Goal: Task Accomplishment & Management: Manage account settings

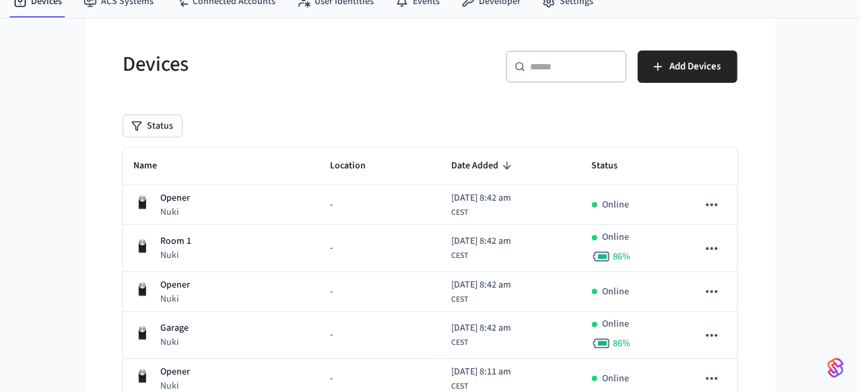
scroll to position [140, 0]
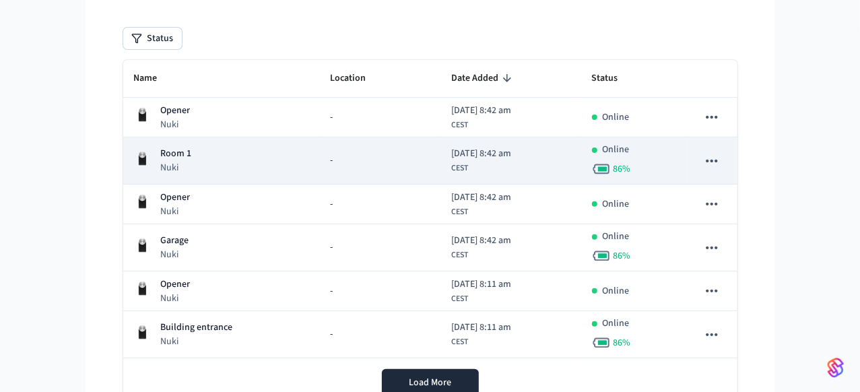
click at [250, 161] on div "Room 1 Nuki" at bounding box center [221, 161] width 174 height 28
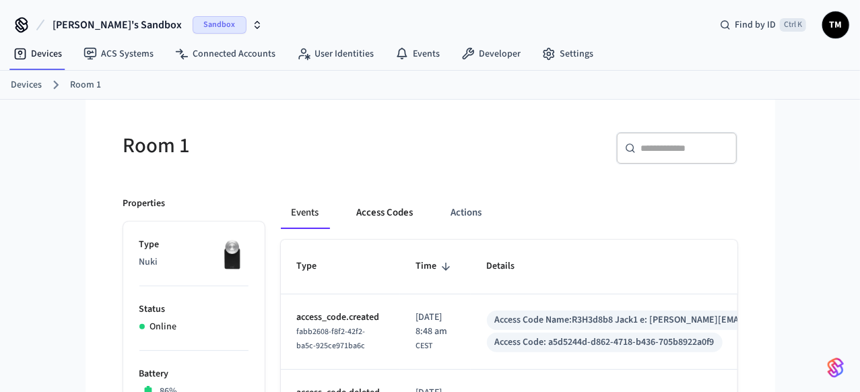
click at [393, 211] on button "Access Codes" at bounding box center [385, 213] width 78 height 32
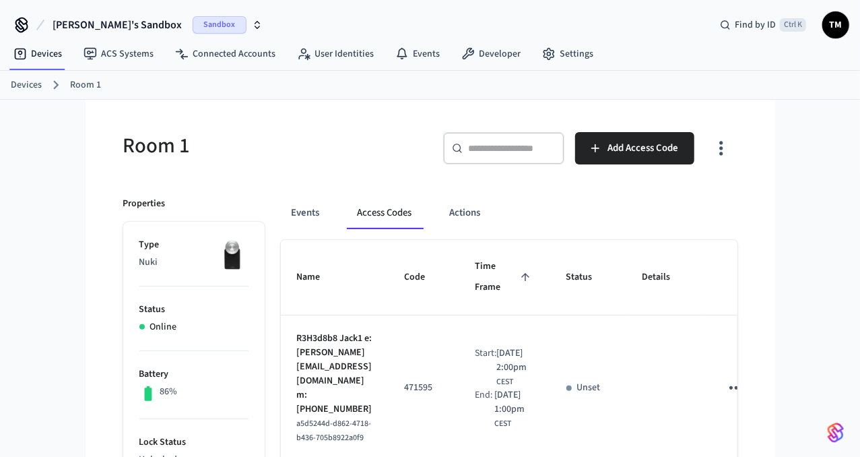
click at [362, 307] on th "Name" at bounding box center [335, 277] width 108 height 75
click at [10, 85] on div "Devices Room 1" at bounding box center [430, 85] width 860 height 29
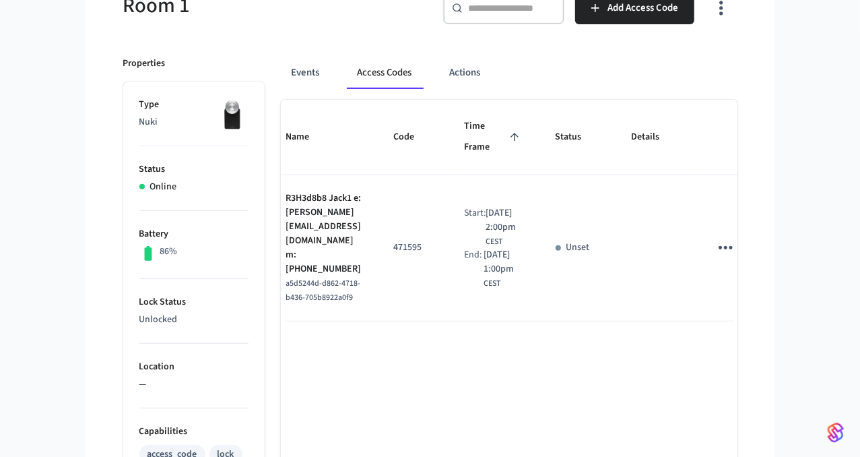
scroll to position [0, 93]
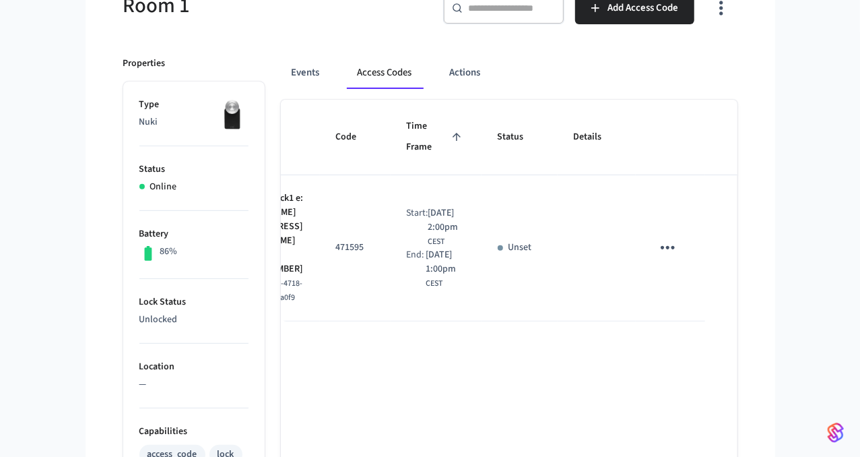
drag, startPoint x: 638, startPoint y: 265, endPoint x: 683, endPoint y: 241, distance: 50.9
click at [667, 239] on icon "sticky table" at bounding box center [667, 247] width 21 height 21
click at [701, 311] on li "Delete" at bounding box center [700, 322] width 64 height 36
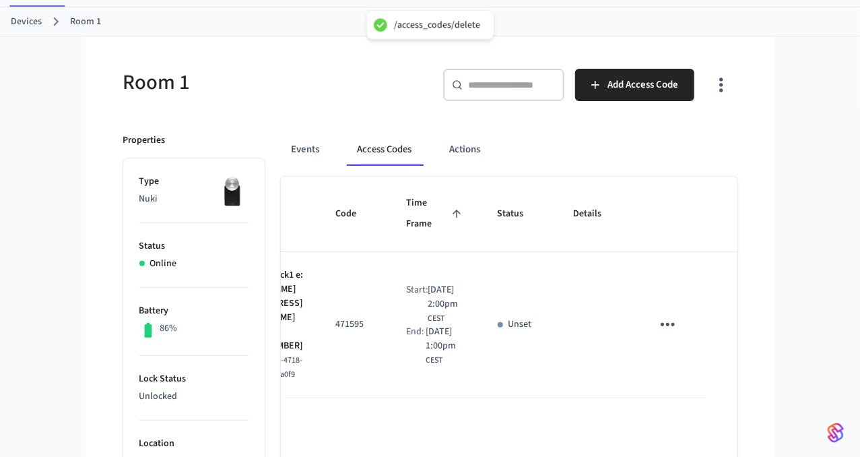
scroll to position [0, 0]
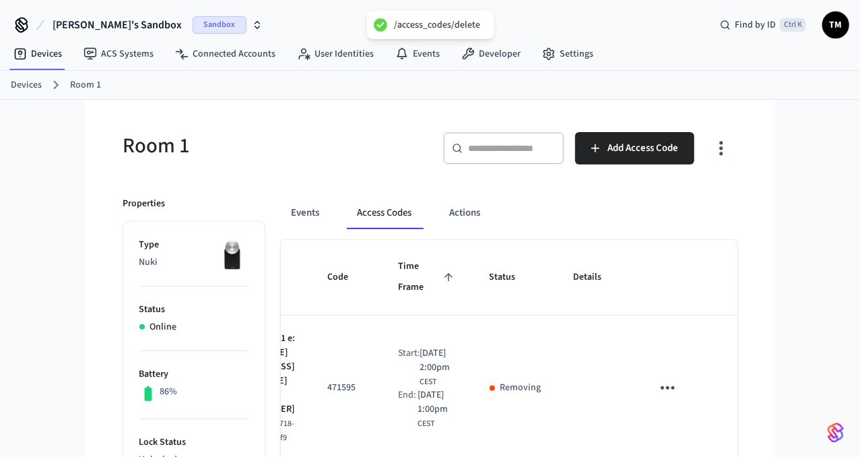
click at [32, 79] on link "Devices" at bounding box center [26, 85] width 31 height 14
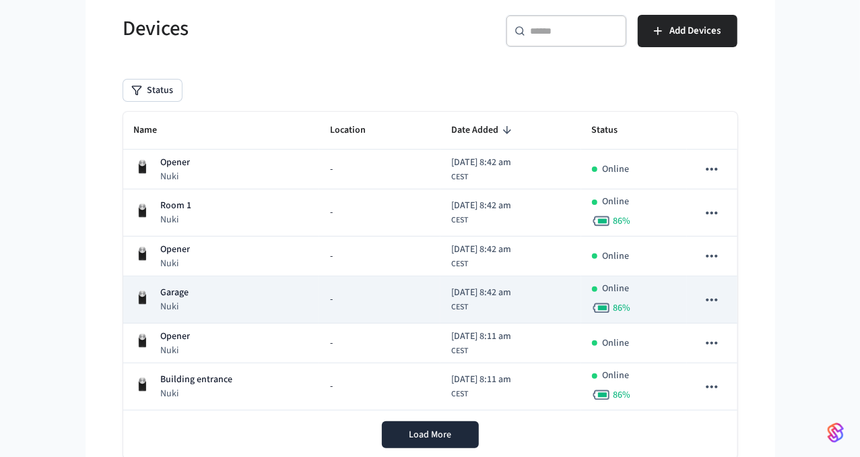
scroll to position [124, 0]
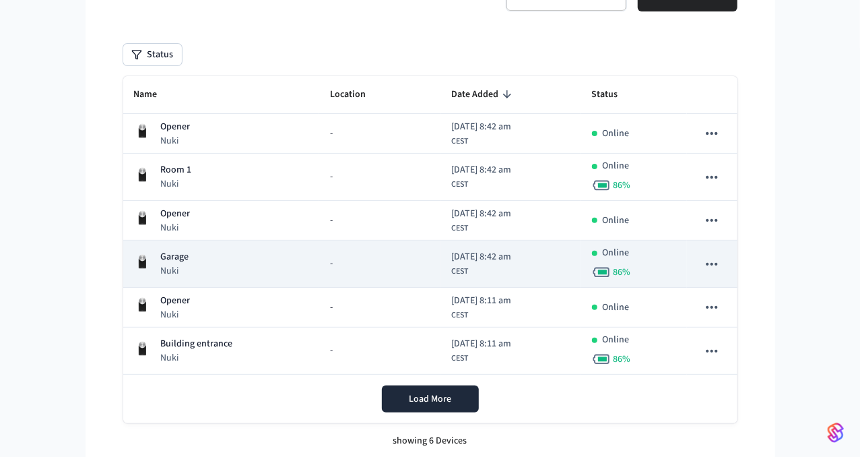
click at [200, 274] on div "Garage Nuki" at bounding box center [221, 264] width 174 height 28
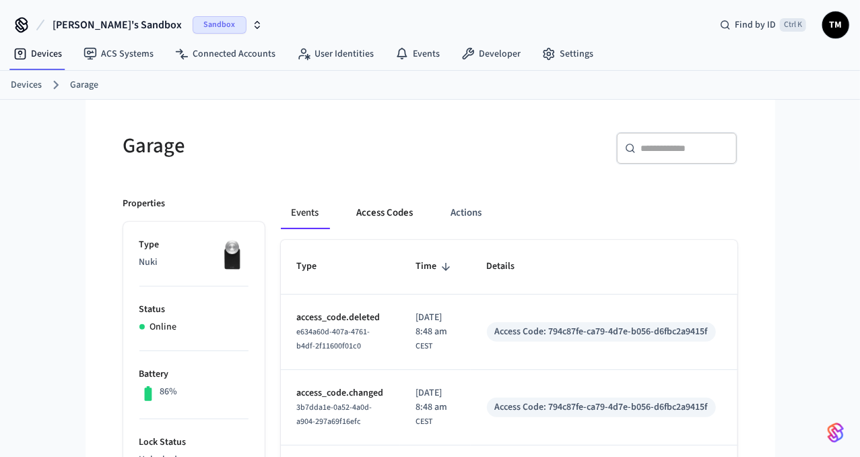
click at [402, 210] on button "Access Codes" at bounding box center [385, 213] width 78 height 32
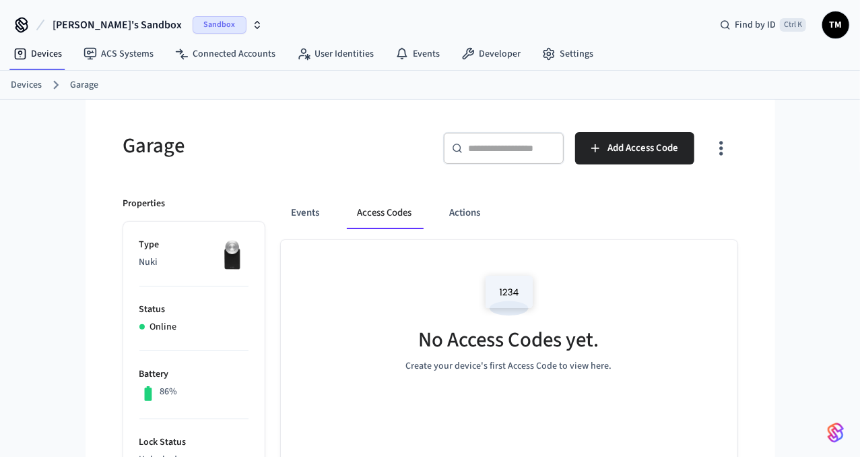
click at [30, 88] on link "Devices" at bounding box center [26, 85] width 31 height 14
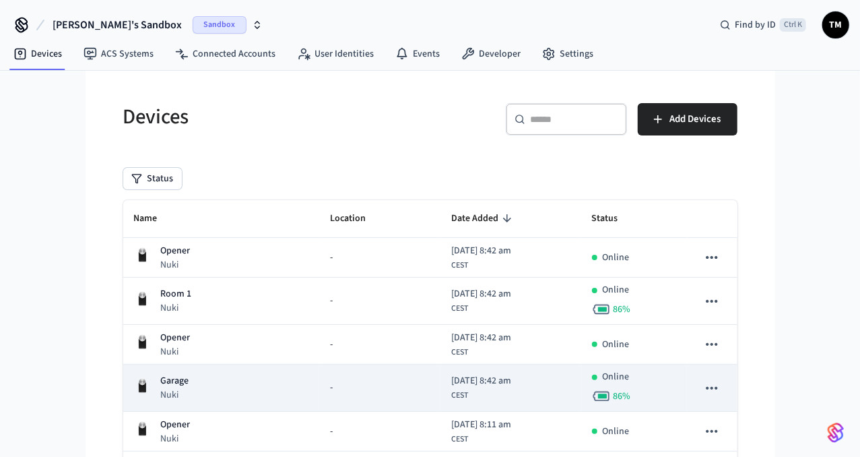
scroll to position [124, 0]
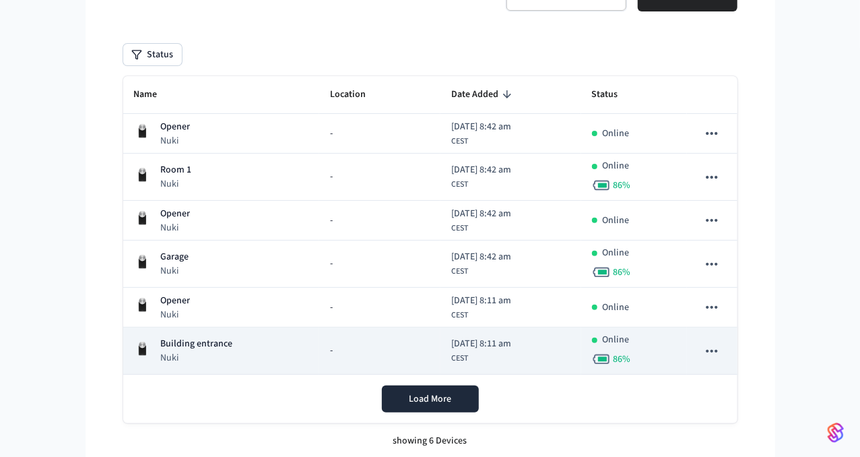
click at [196, 339] on p "Building entrance" at bounding box center [197, 344] width 72 height 14
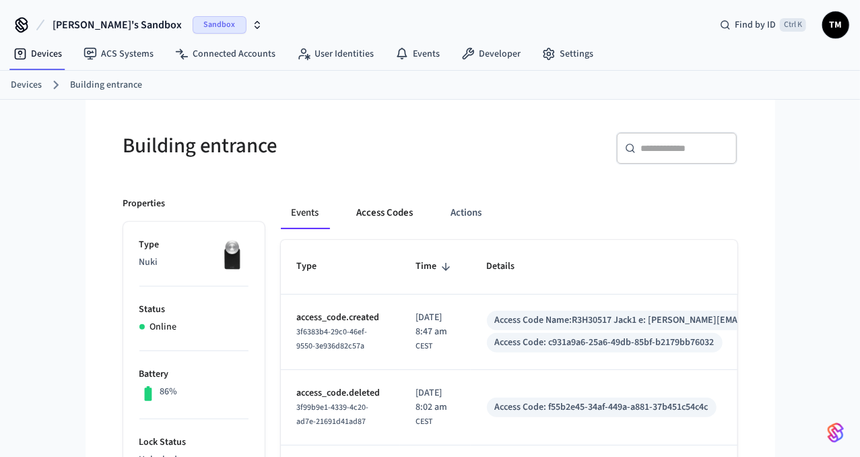
click at [394, 205] on button "Access Codes" at bounding box center [385, 213] width 78 height 32
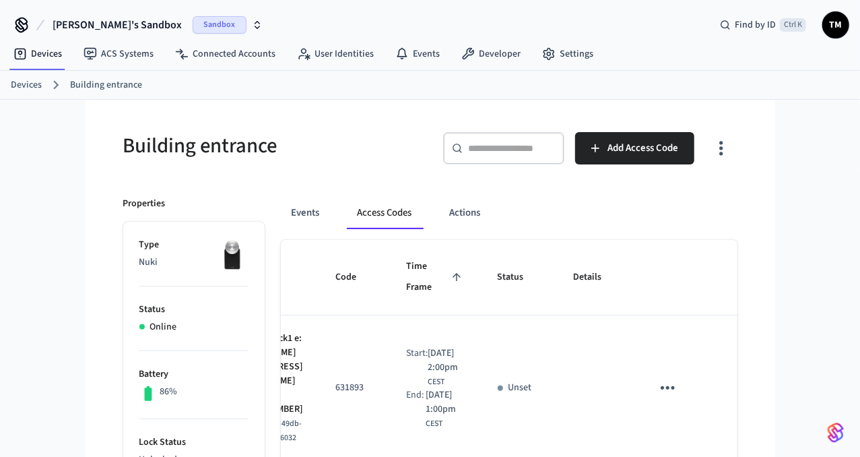
scroll to position [0, 93]
drag, startPoint x: 557, startPoint y: 343, endPoint x: 647, endPoint y: 361, distance: 92.1
click at [665, 385] on icon "sticky table" at bounding box center [667, 387] width 21 height 21
click at [702, 418] on li "Delete" at bounding box center [700, 418] width 64 height 36
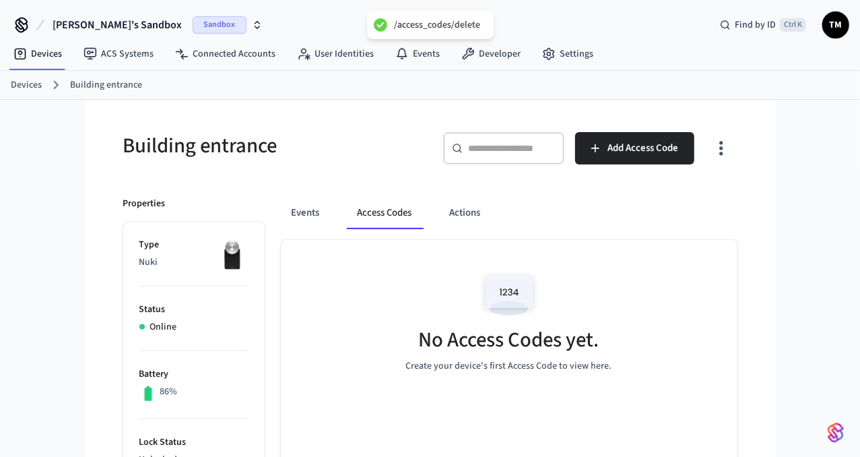
click at [25, 73] on div "Devices Building entrance" at bounding box center [430, 85] width 860 height 29
click at [21, 84] on link "Devices" at bounding box center [26, 85] width 31 height 14
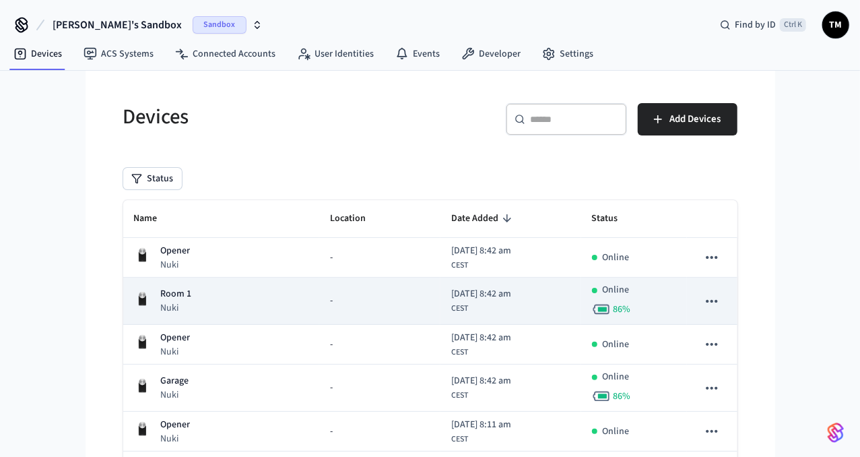
click at [200, 309] on div "Room 1 Nuki" at bounding box center [221, 301] width 174 height 28
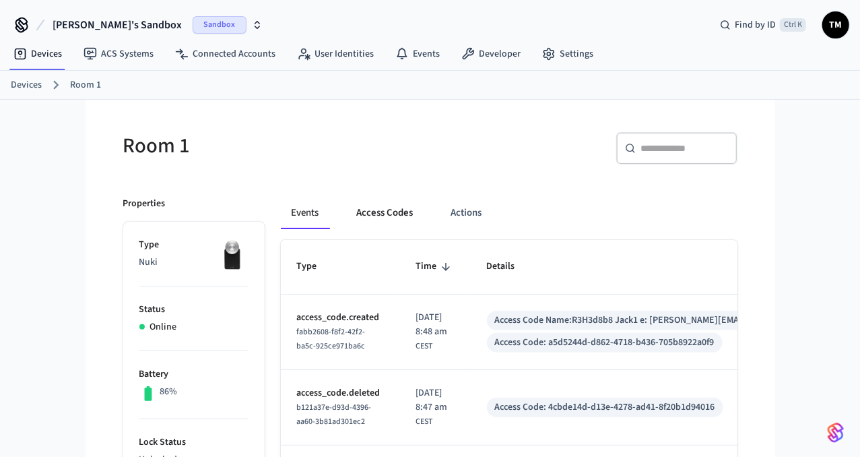
click at [401, 218] on button "Access Codes" at bounding box center [385, 213] width 78 height 32
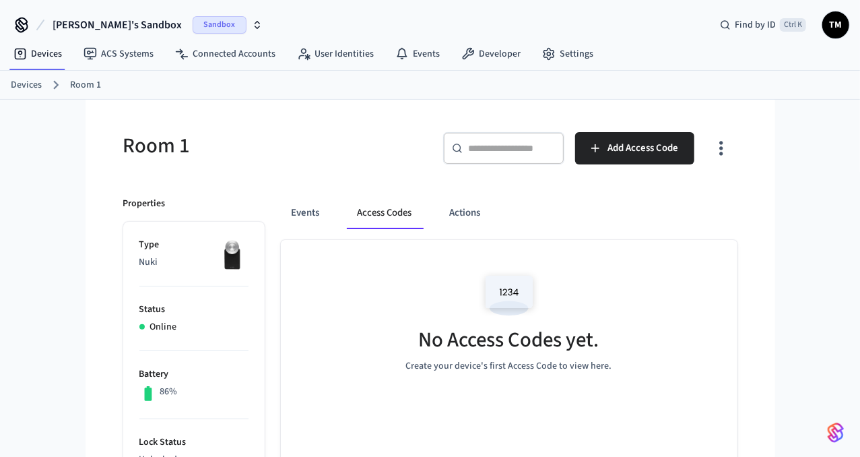
click at [346, 210] on div "Events Access Codes Actions" at bounding box center [509, 213] width 457 height 32
click at [332, 317] on div "No Access Codes yet. Create your device's first Access Code to view here." at bounding box center [509, 320] width 457 height 160
click at [307, 212] on button "Events" at bounding box center [306, 213] width 50 height 32
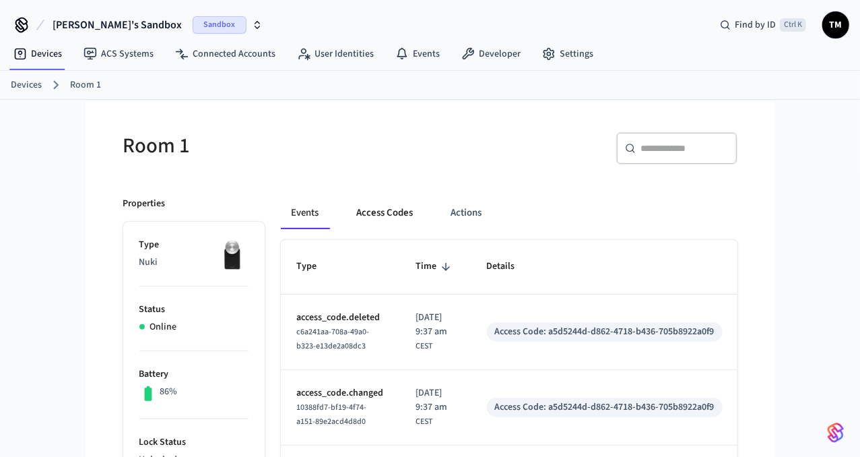
click at [388, 212] on button "Access Codes" at bounding box center [385, 213] width 78 height 32
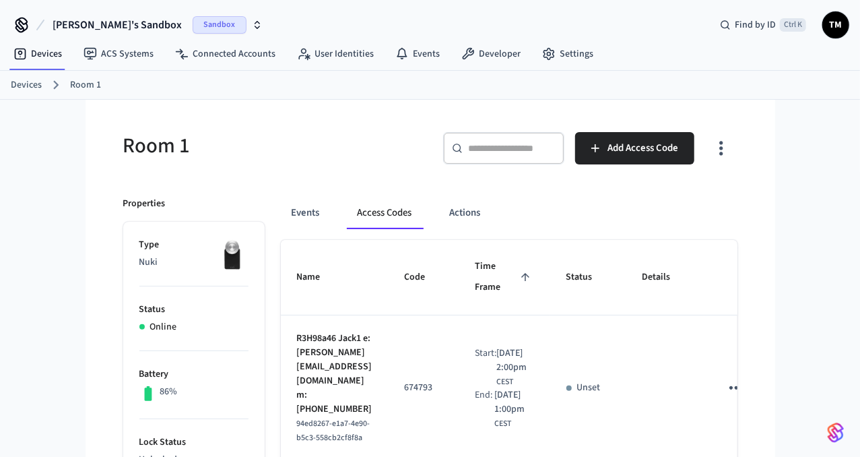
click at [21, 82] on link "Devices" at bounding box center [26, 85] width 31 height 14
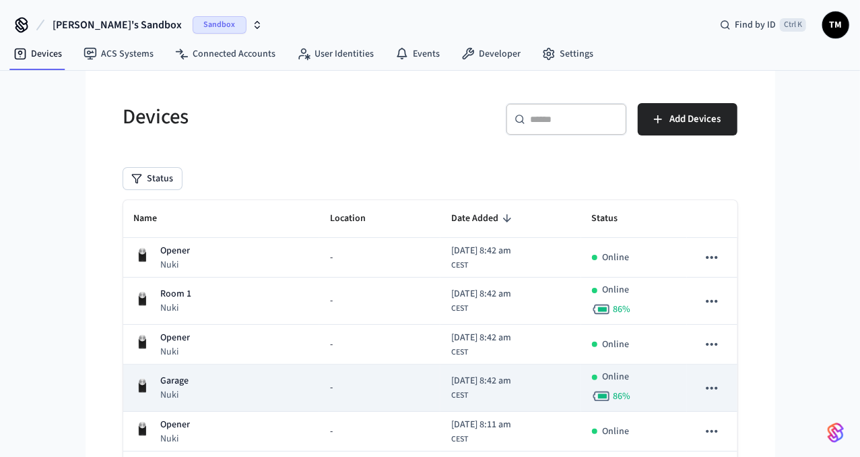
click at [232, 391] on div "Garage Nuki" at bounding box center [221, 388] width 174 height 28
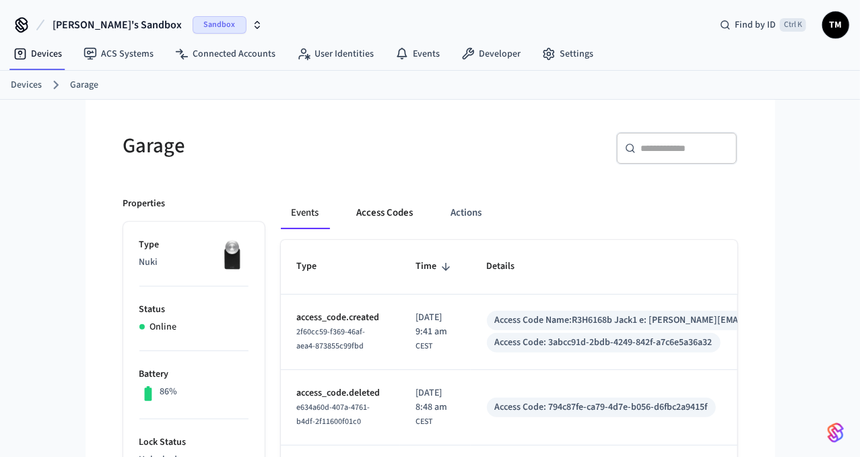
click at [394, 218] on button "Access Codes" at bounding box center [385, 213] width 78 height 32
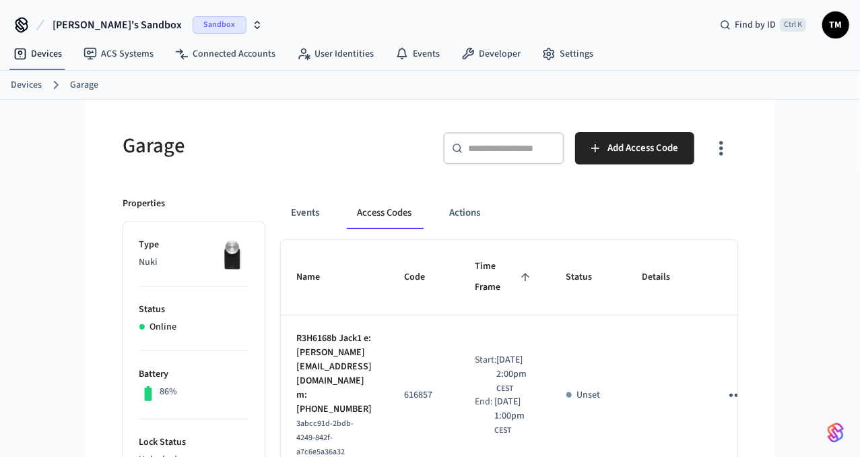
click at [354, 317] on td "R3H6168b Jack1 e: [PERSON_NAME][EMAIL_ADDRESS][DOMAIN_NAME] m: [PHONE_NUMBER] 3…" at bounding box center [335, 395] width 108 height 160
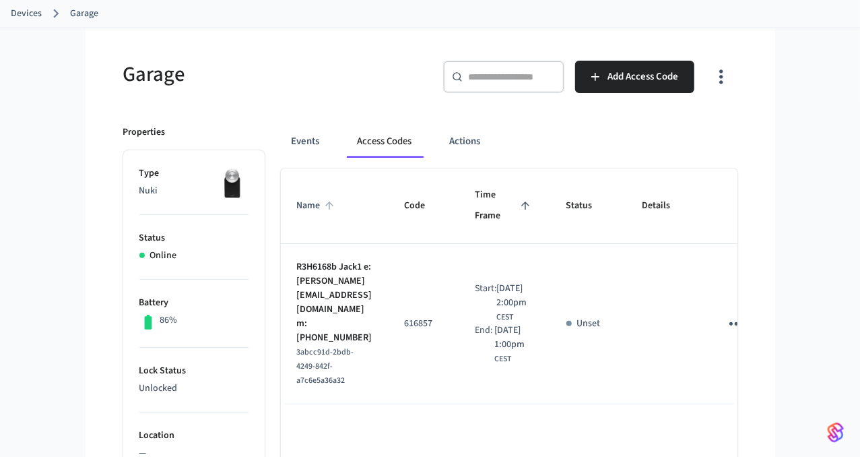
scroll to position [70, 0]
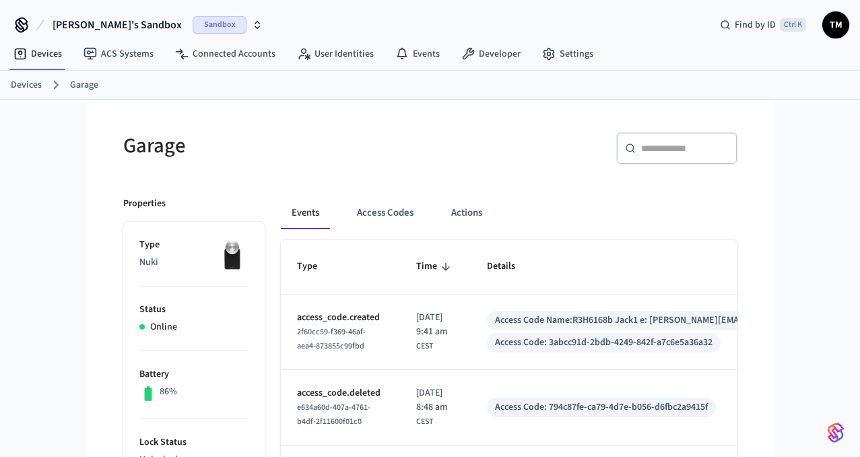
scroll to position [70, 0]
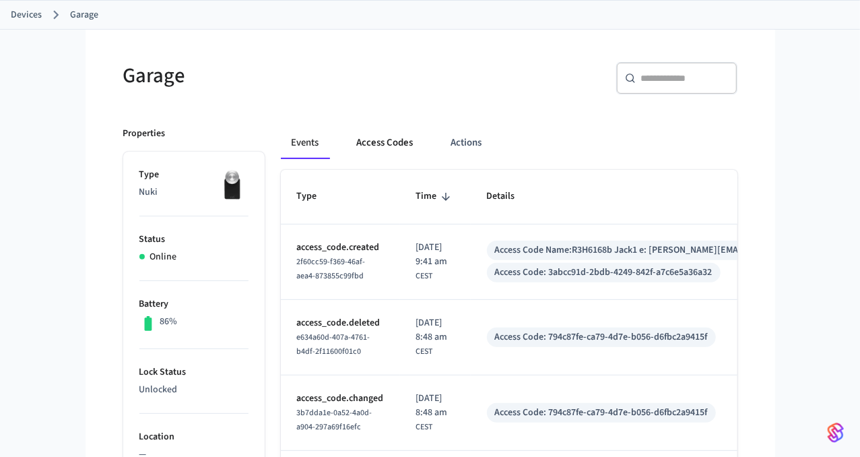
click at [392, 141] on button "Access Codes" at bounding box center [385, 143] width 78 height 32
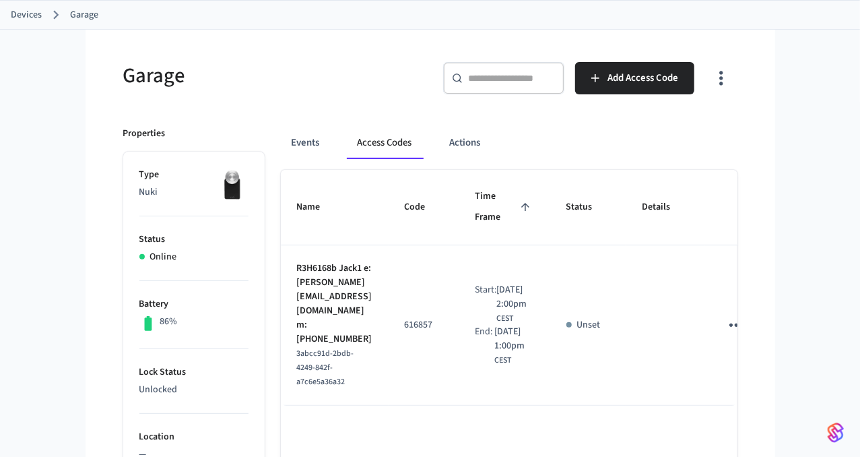
scroll to position [0, 93]
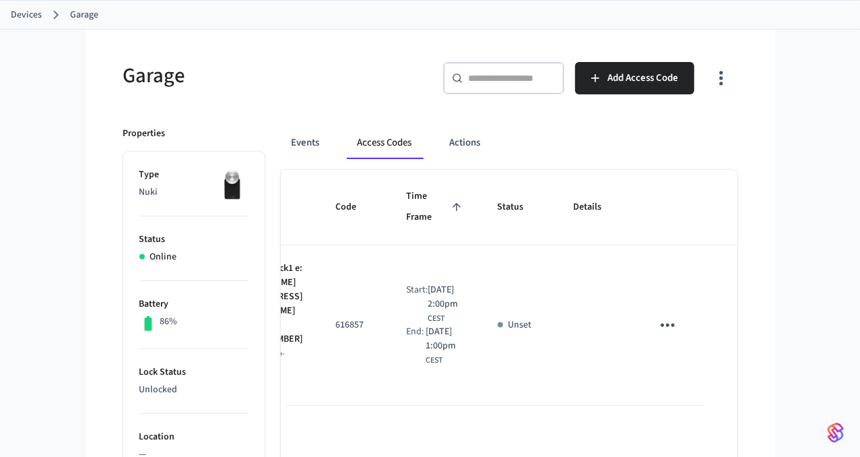
drag, startPoint x: 572, startPoint y: 300, endPoint x: 678, endPoint y: 294, distance: 106.6
click at [676, 324] on icon "sticky table" at bounding box center [667, 325] width 21 height 21
click at [696, 396] on li "Delete" at bounding box center [700, 392] width 64 height 36
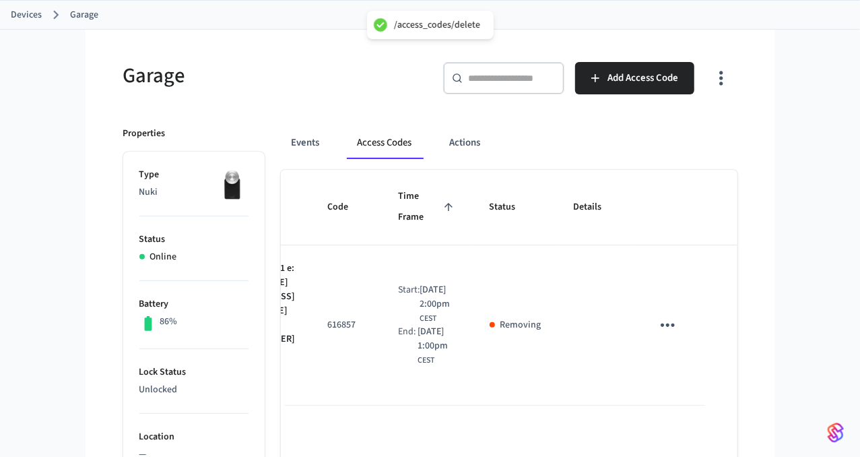
click at [233, 82] on h5 "Garage" at bounding box center [272, 76] width 299 height 28
click at [21, 12] on link "Devices" at bounding box center [26, 15] width 31 height 14
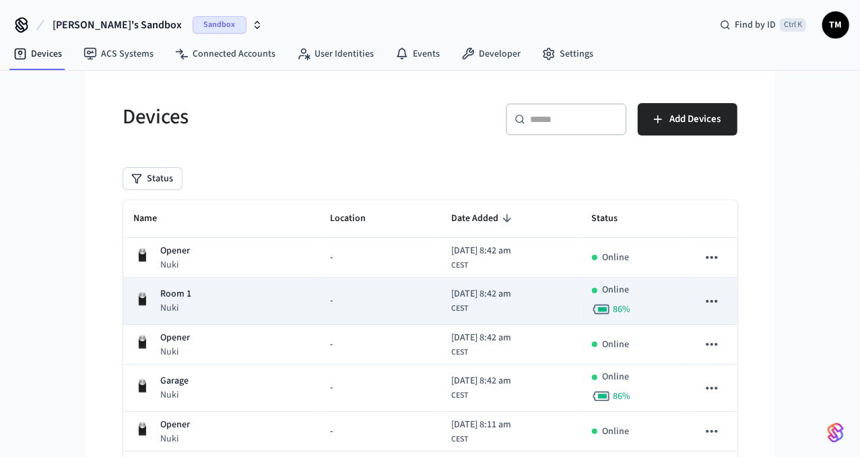
click at [262, 300] on div "Room 1 Nuki" at bounding box center [221, 301] width 174 height 28
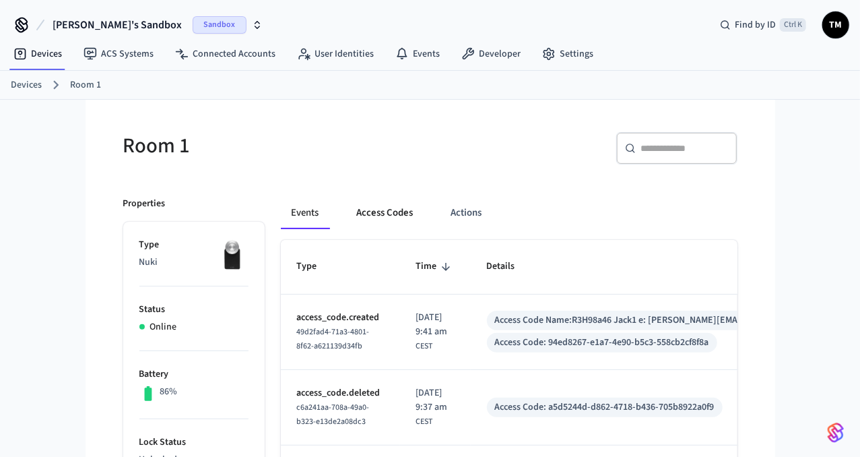
click at [408, 215] on button "Access Codes" at bounding box center [385, 213] width 78 height 32
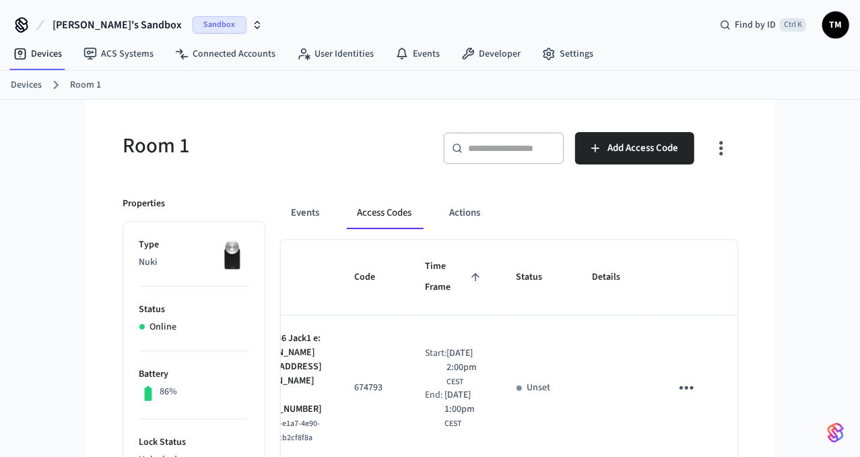
scroll to position [0, 93]
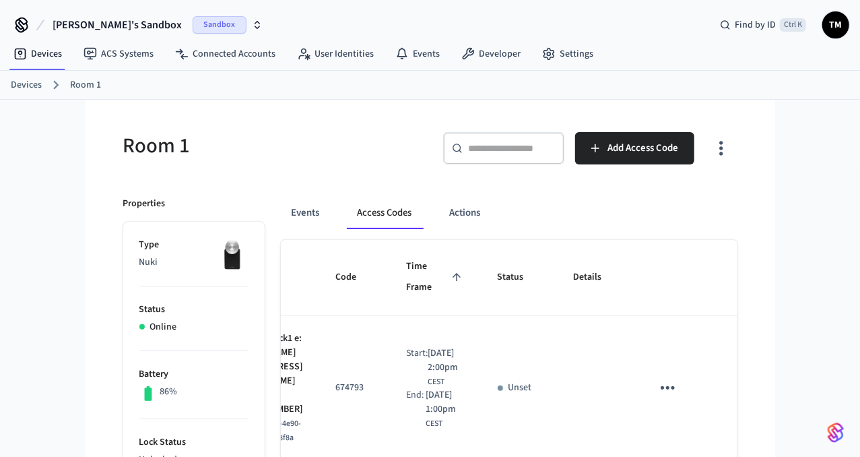
drag, startPoint x: 597, startPoint y: 337, endPoint x: 721, endPoint y: 368, distance: 128.6
drag, startPoint x: 664, startPoint y: 383, endPoint x: 656, endPoint y: 389, distance: 9.2
click at [664, 384] on icon "sticky table" at bounding box center [667, 387] width 21 height 21
click at [682, 414] on icon at bounding box center [683, 418] width 6 height 8
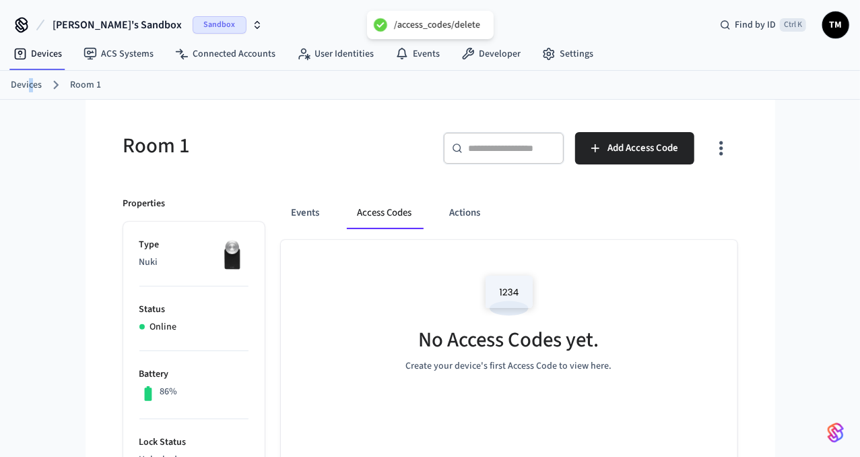
click at [29, 86] on link "Devices" at bounding box center [26, 85] width 31 height 14
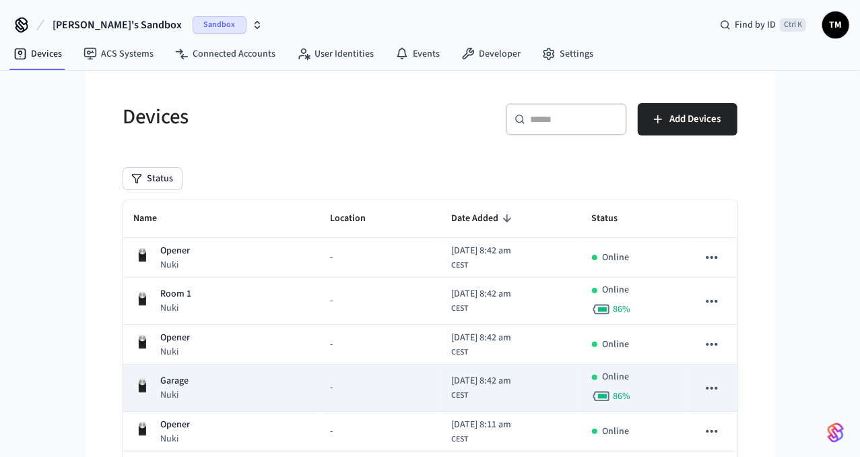
click at [214, 382] on div "Garage Nuki" at bounding box center [221, 388] width 174 height 28
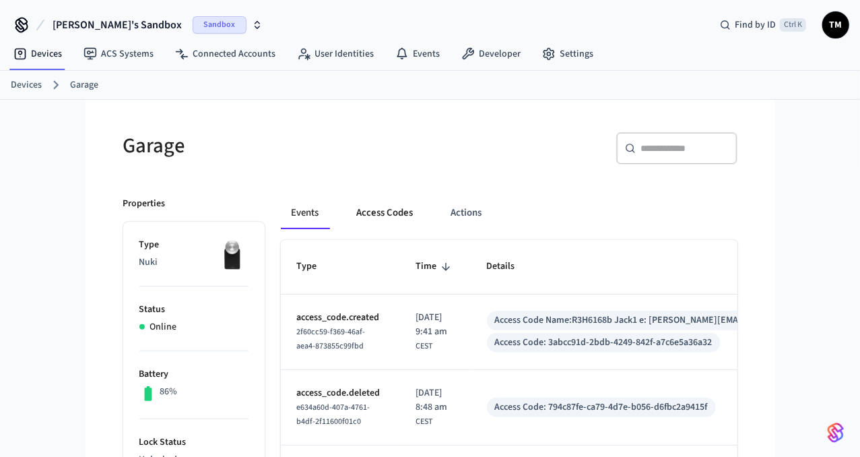
click at [379, 207] on button "Access Codes" at bounding box center [385, 213] width 78 height 32
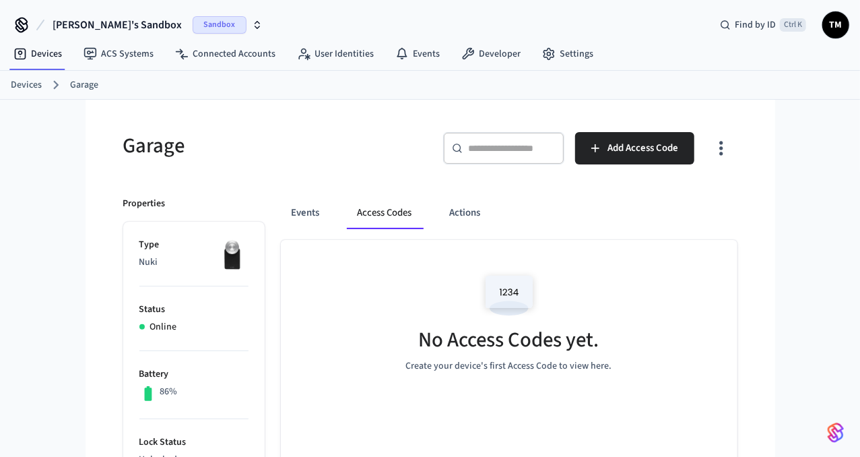
click at [29, 90] on link "Devices" at bounding box center [26, 85] width 31 height 14
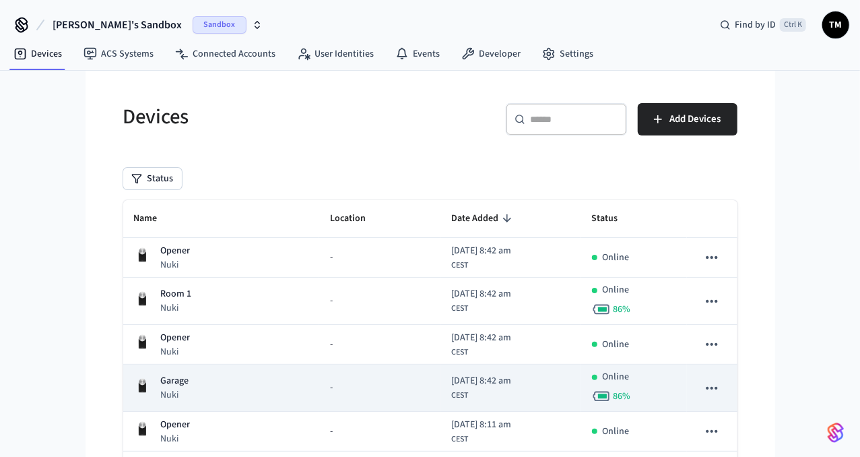
scroll to position [124, 0]
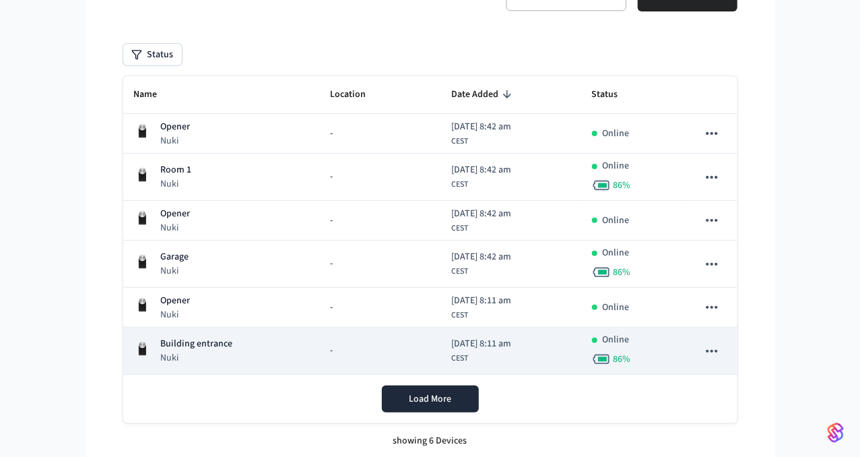
click at [222, 348] on p "Building entrance" at bounding box center [197, 344] width 72 height 14
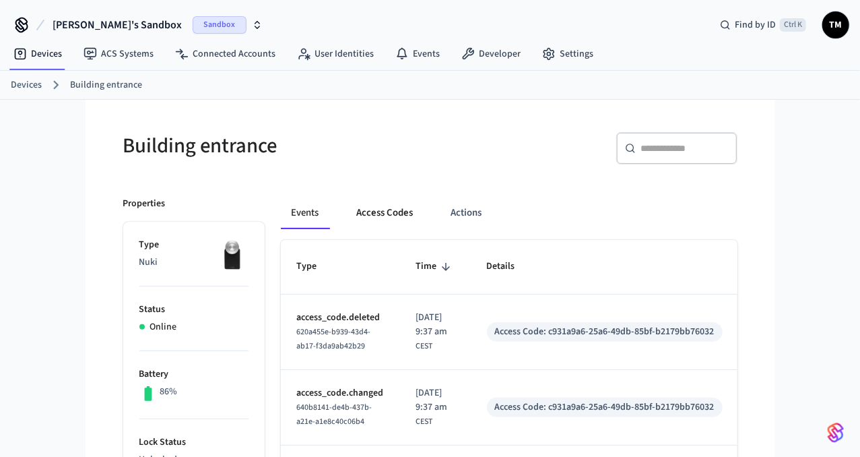
click at [395, 212] on button "Access Codes" at bounding box center [385, 213] width 78 height 32
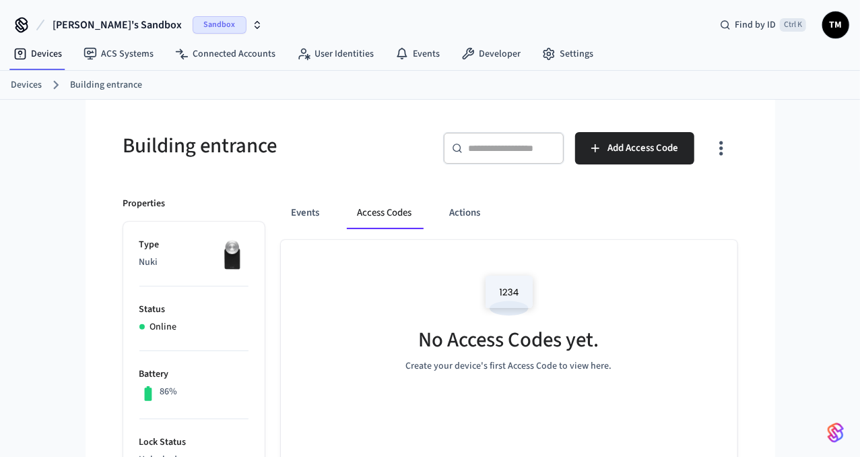
click at [28, 86] on link "Devices" at bounding box center [26, 85] width 31 height 14
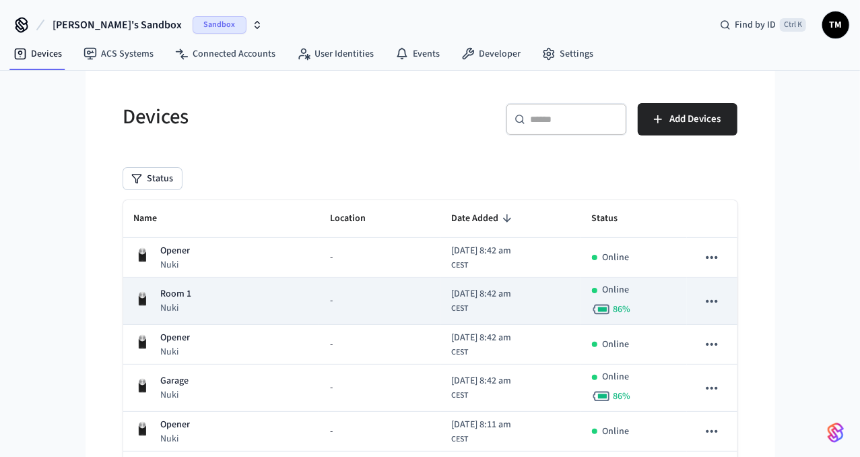
click at [210, 307] on div "Room 1 Nuki" at bounding box center [221, 301] width 174 height 28
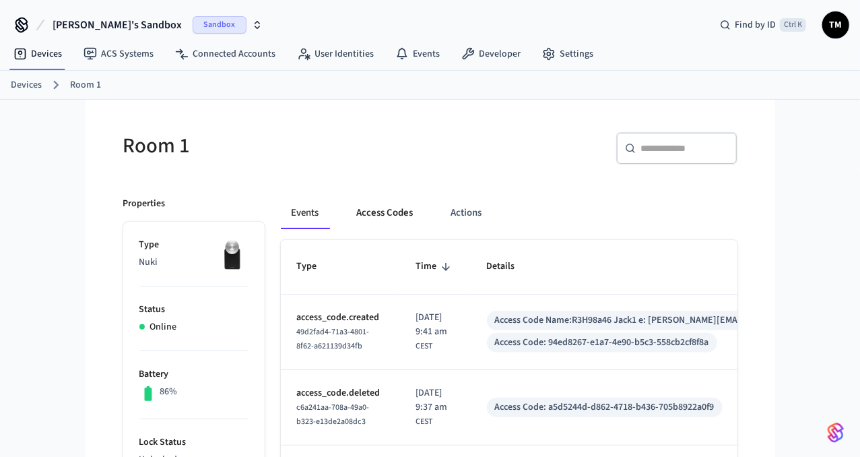
click at [361, 214] on button "Access Codes" at bounding box center [385, 213] width 78 height 32
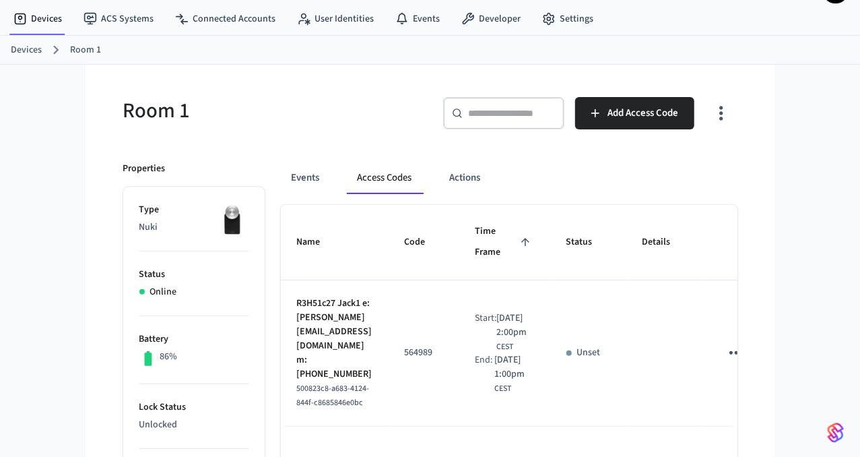
scroll to position [70, 0]
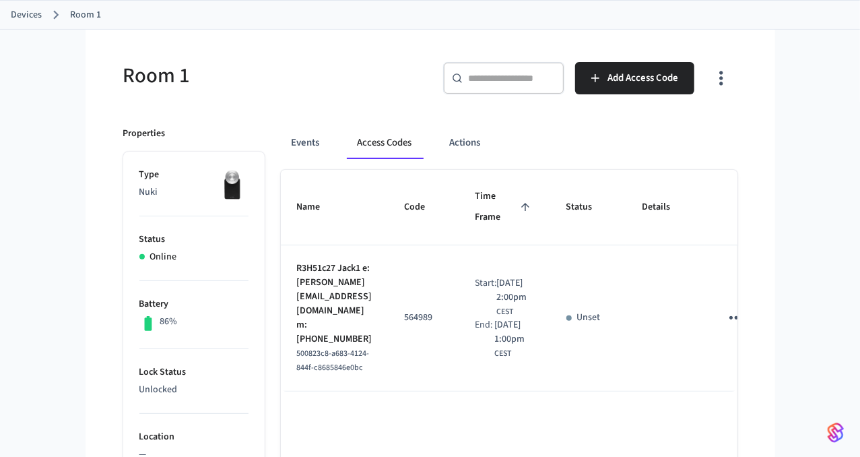
click at [20, 9] on link "Devices" at bounding box center [26, 15] width 31 height 14
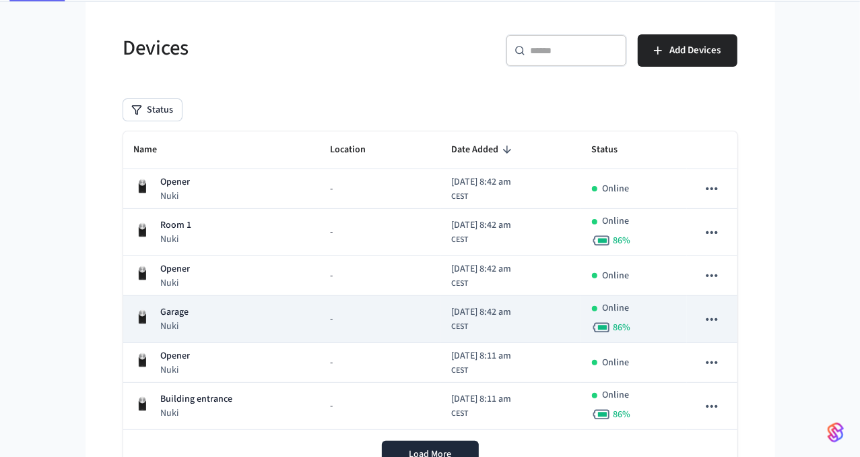
scroll to position [124, 0]
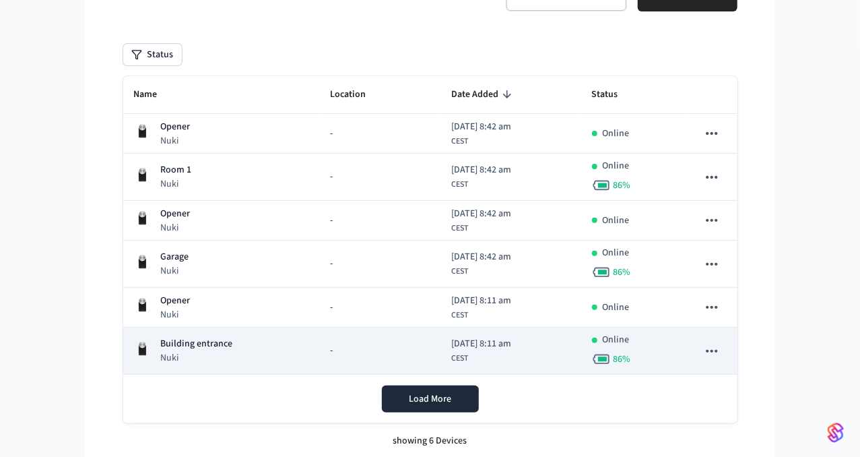
click at [226, 344] on p "Building entrance" at bounding box center [197, 344] width 72 height 14
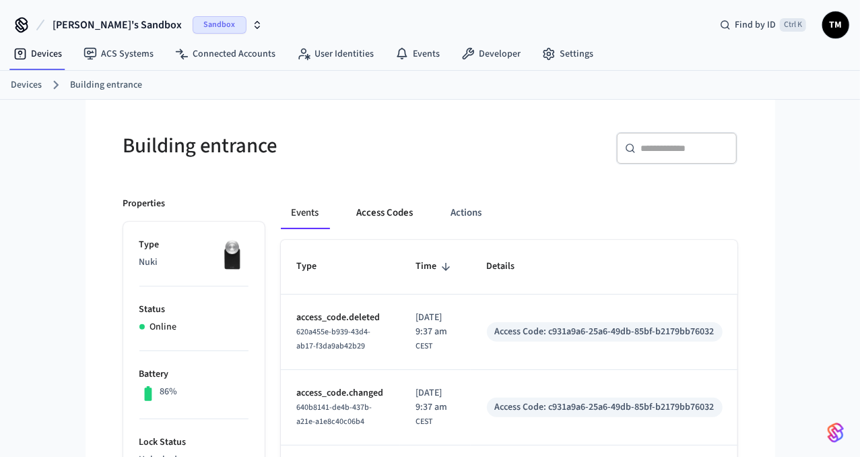
click at [388, 212] on button "Access Codes" at bounding box center [385, 213] width 78 height 32
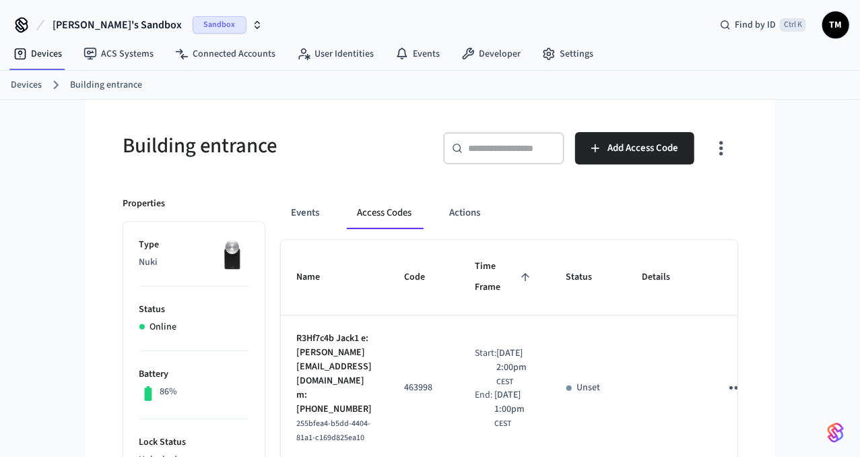
click at [28, 77] on ol "Devices Building entrance" at bounding box center [435, 85] width 849 height 18
click at [26, 81] on link "Devices" at bounding box center [26, 85] width 31 height 14
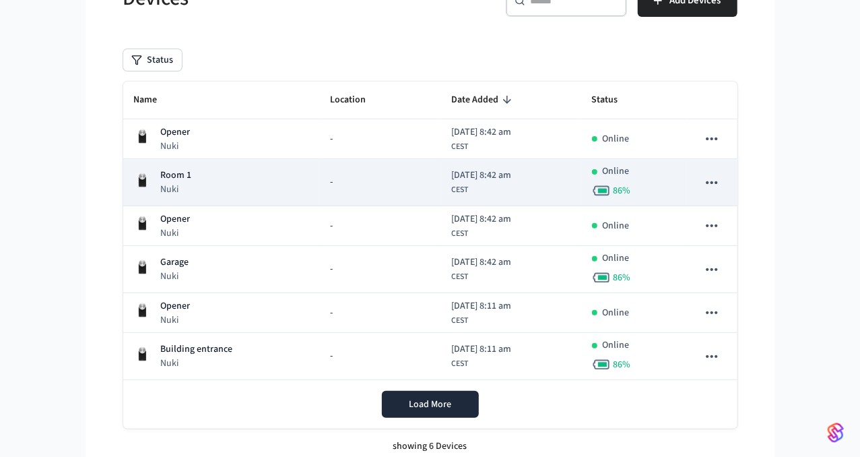
scroll to position [124, 0]
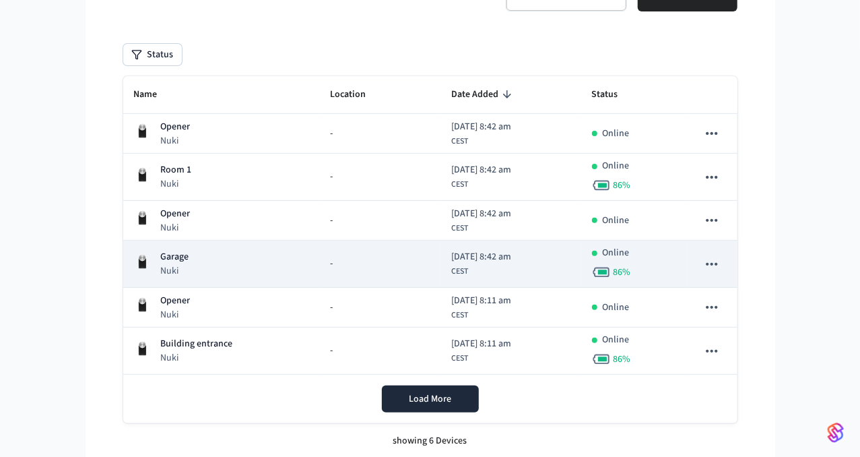
click at [210, 258] on div "Garage Nuki" at bounding box center [221, 264] width 174 height 28
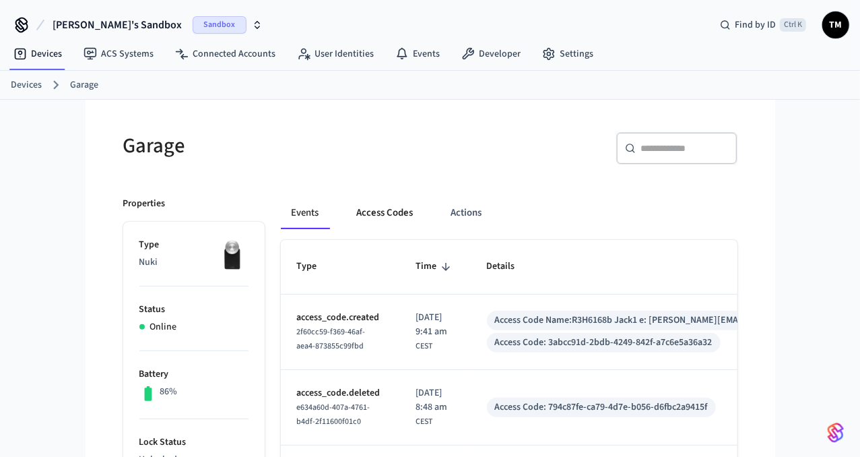
click at [356, 211] on button "Access Codes" at bounding box center [385, 213] width 78 height 32
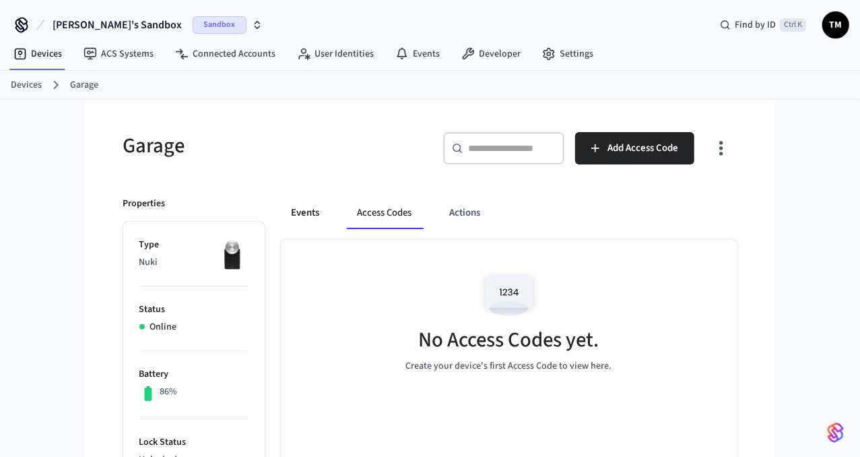
click at [307, 212] on button "Events" at bounding box center [306, 213] width 50 height 32
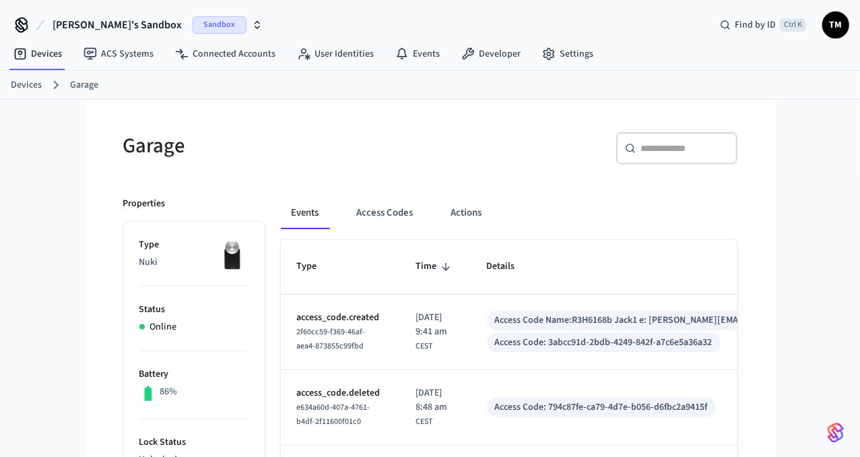
click at [19, 87] on link "Devices" at bounding box center [26, 85] width 31 height 14
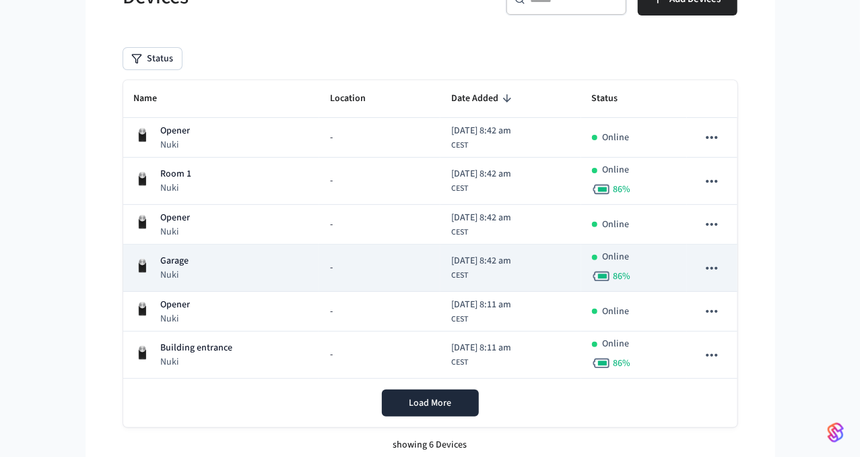
scroll to position [124, 0]
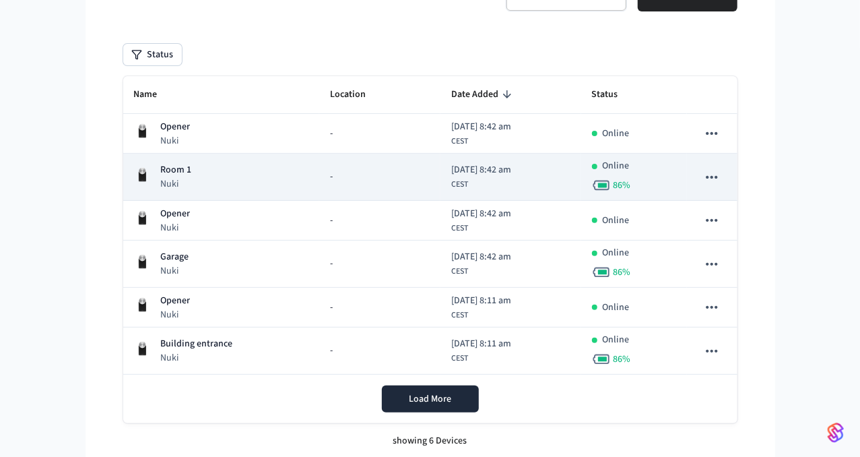
click at [320, 168] on td "-" at bounding box center [380, 177] width 122 height 47
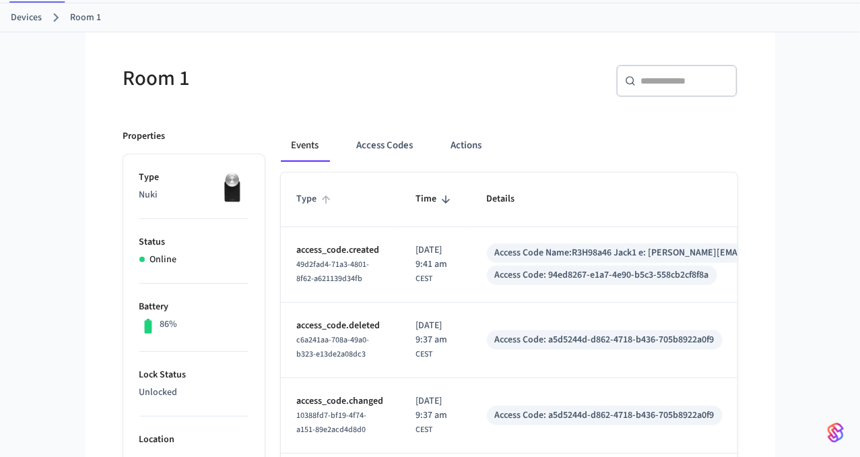
scroll to position [70, 0]
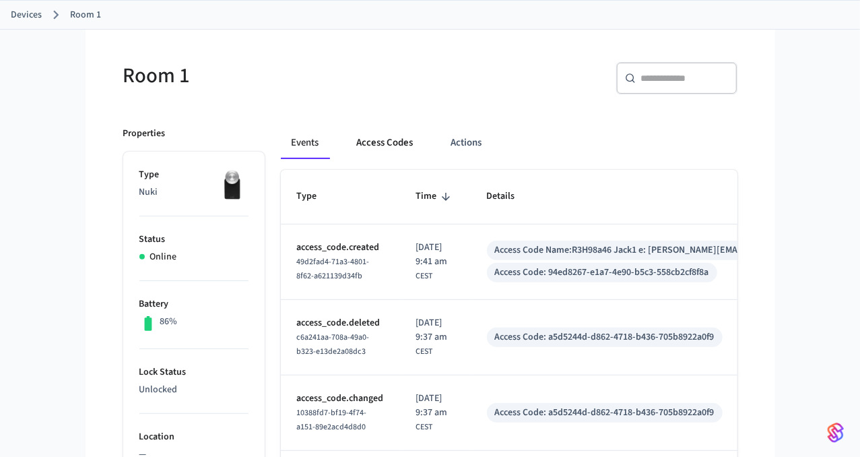
click at [384, 142] on button "Access Codes" at bounding box center [385, 143] width 78 height 32
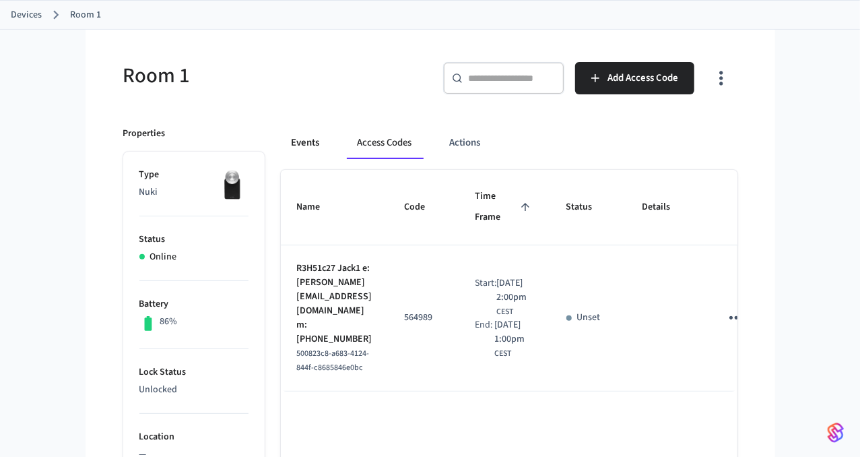
click at [304, 143] on button "Events" at bounding box center [306, 143] width 50 height 32
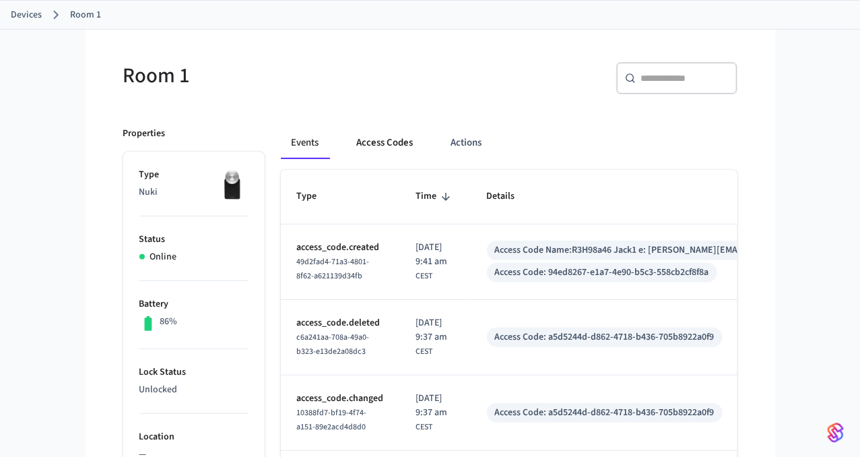
click at [364, 142] on button "Access Codes" at bounding box center [385, 143] width 78 height 32
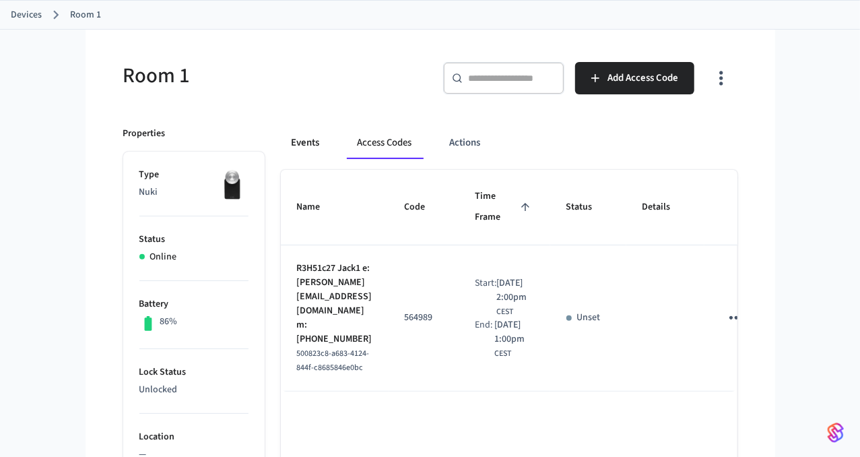
click at [300, 141] on button "Events" at bounding box center [306, 143] width 50 height 32
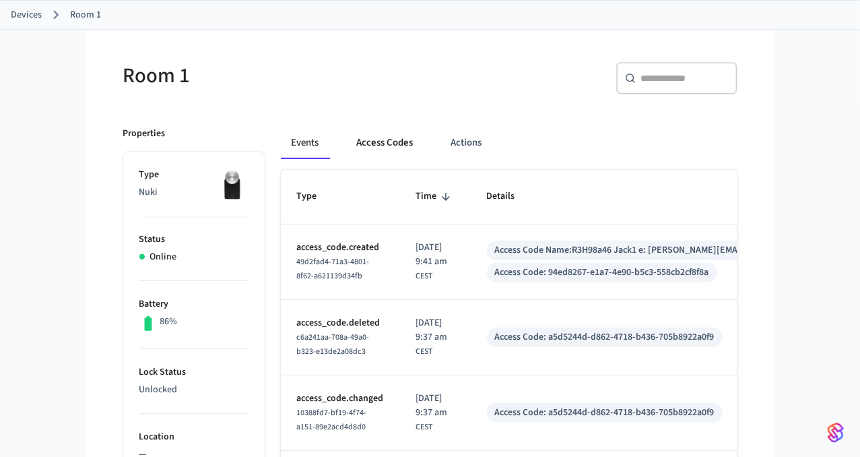
click at [375, 145] on button "Access Codes" at bounding box center [385, 143] width 78 height 32
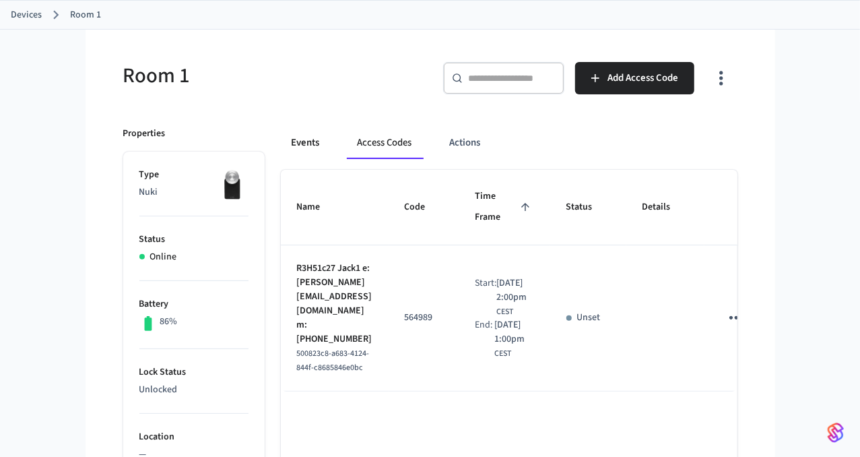
click at [327, 144] on div "Events Access Codes Actions" at bounding box center [509, 143] width 457 height 32
click at [313, 146] on button "Events" at bounding box center [306, 143] width 50 height 32
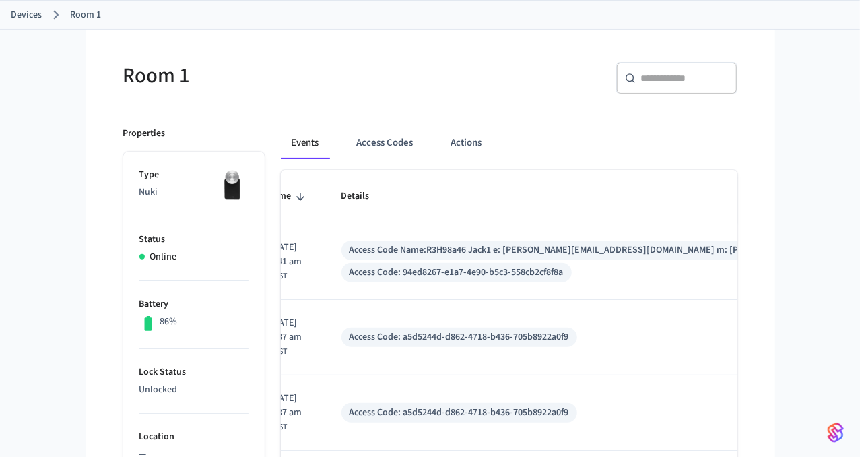
scroll to position [0, 203]
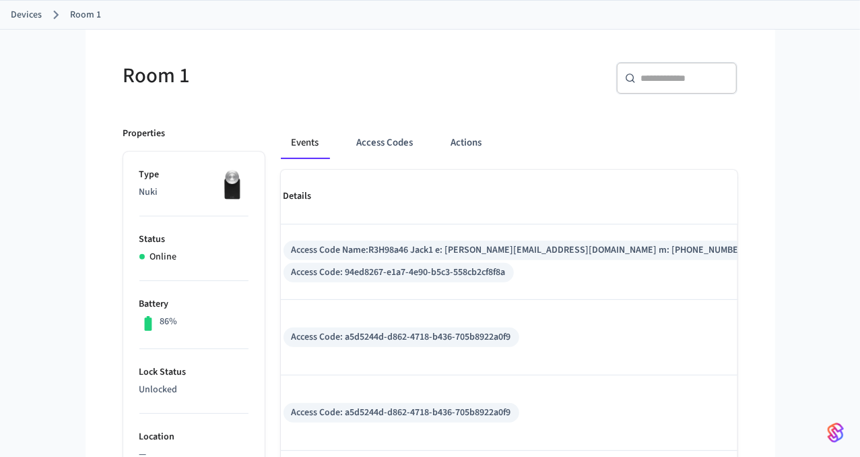
drag, startPoint x: 600, startPoint y: 327, endPoint x: 669, endPoint y: 326, distance: 68.7
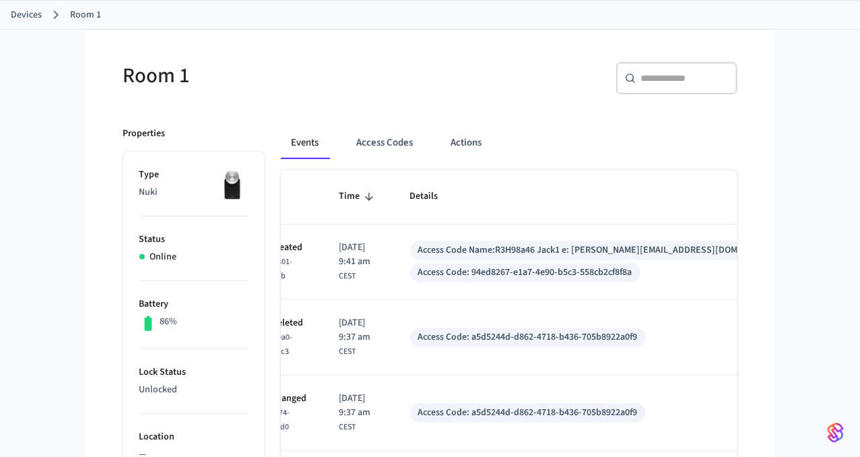
scroll to position [0, 0]
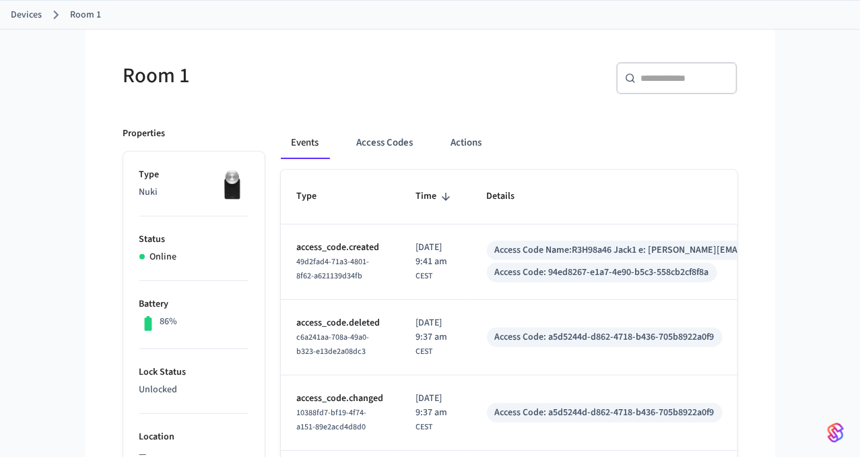
drag, startPoint x: 637, startPoint y: 326, endPoint x: 540, endPoint y: 323, distance: 97.1
click at [387, 148] on button "Access Codes" at bounding box center [385, 143] width 78 height 32
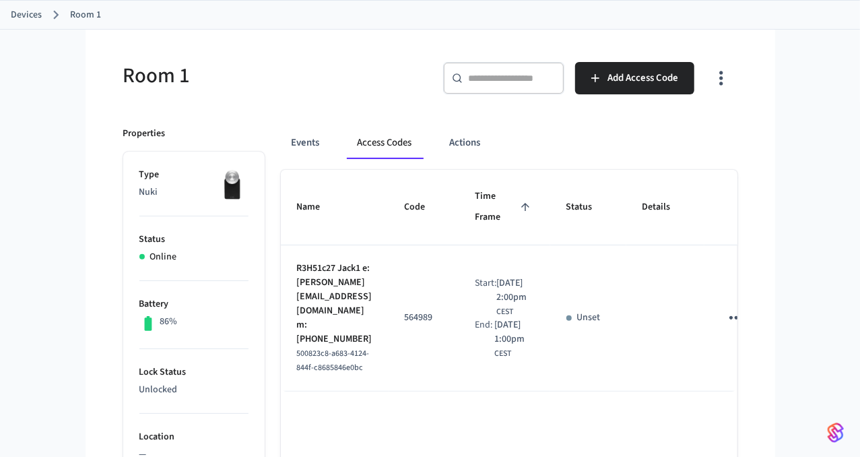
drag, startPoint x: 98, startPoint y: 111, endPoint x: 77, endPoint y: 91, distance: 28.6
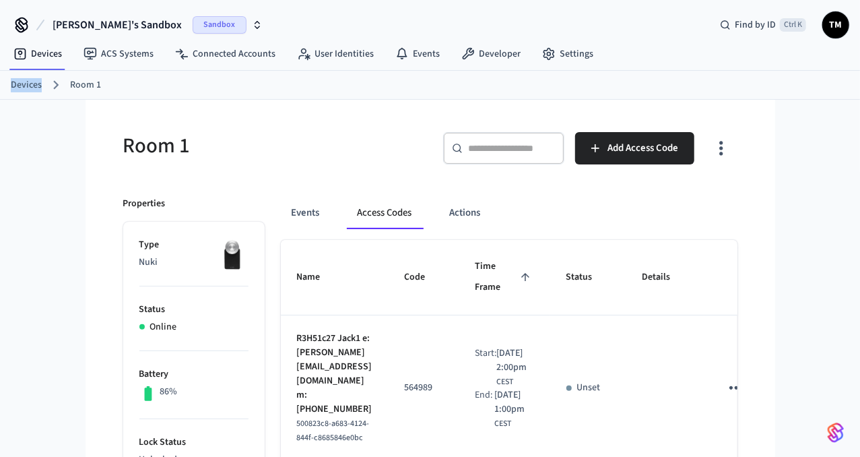
click at [25, 86] on link "Devices" at bounding box center [26, 85] width 31 height 14
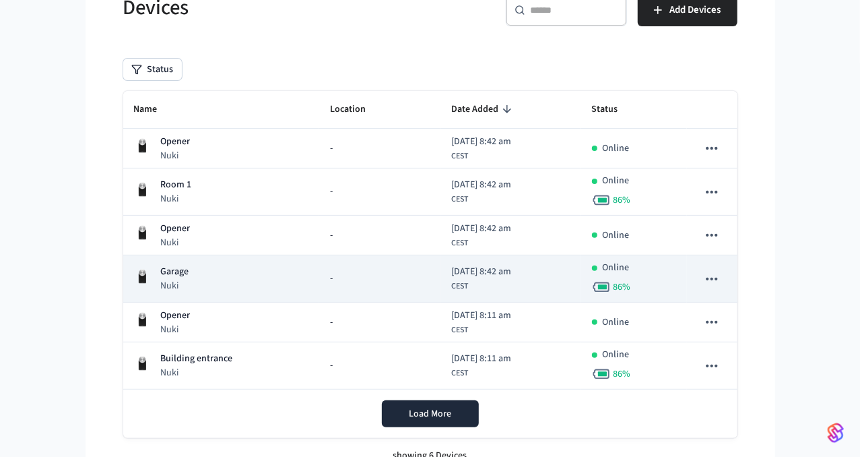
scroll to position [124, 0]
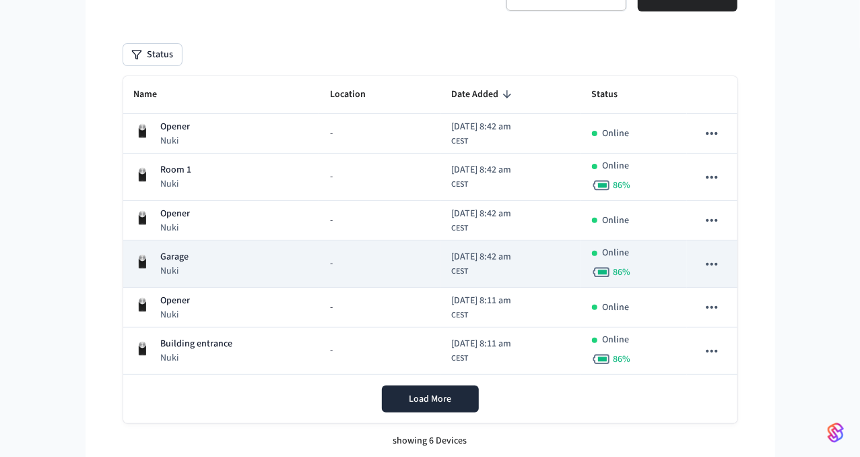
click at [187, 261] on p "Garage" at bounding box center [175, 257] width 28 height 14
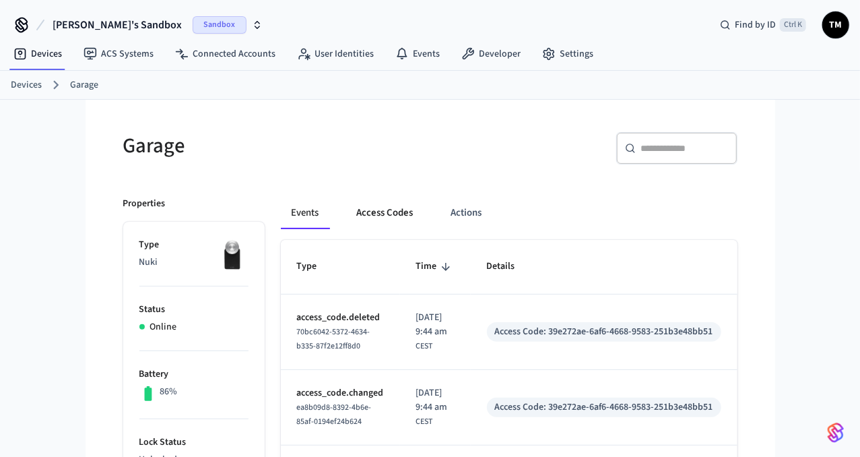
click at [391, 211] on button "Access Codes" at bounding box center [385, 213] width 78 height 32
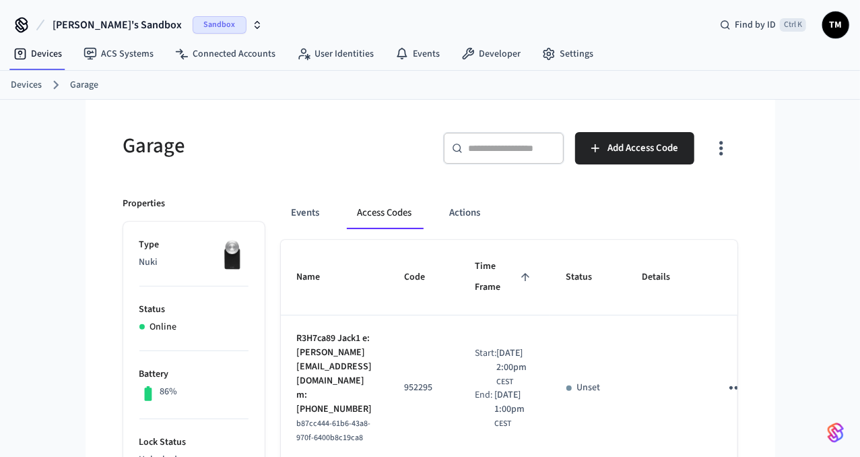
click at [286, 143] on h5 "Garage" at bounding box center [272, 146] width 299 height 28
click at [28, 84] on link "Devices" at bounding box center [26, 85] width 31 height 14
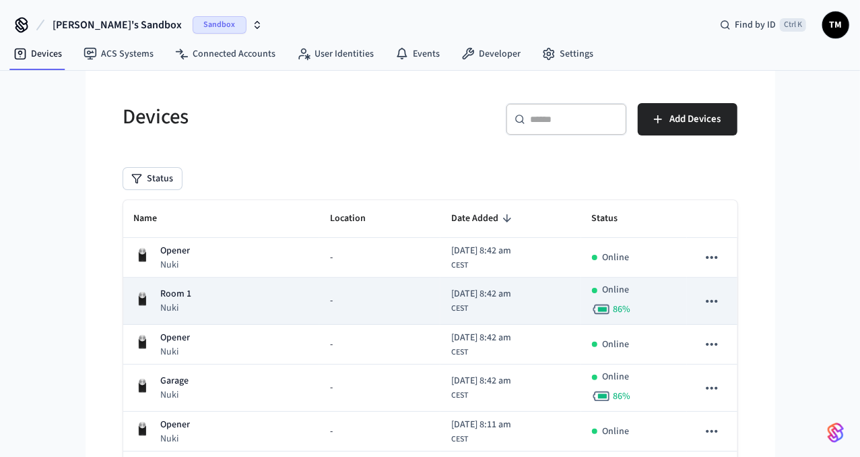
click at [205, 298] on div "Room 1 Nuki" at bounding box center [221, 301] width 174 height 28
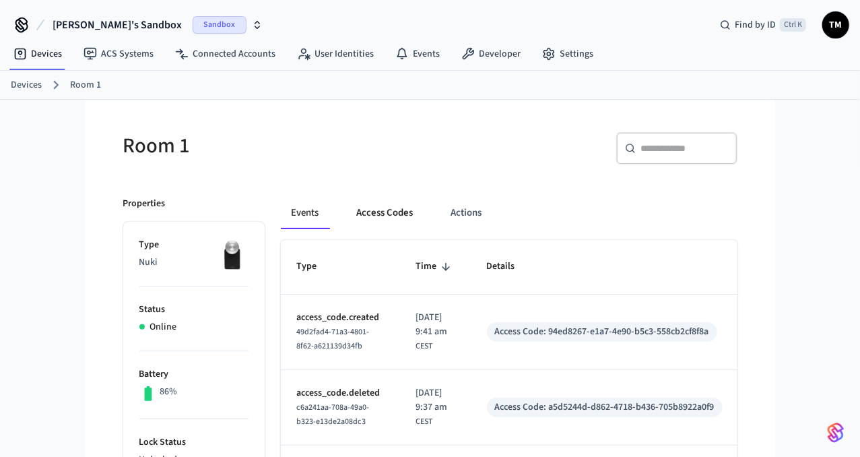
click at [377, 210] on button "Access Codes" at bounding box center [385, 213] width 78 height 32
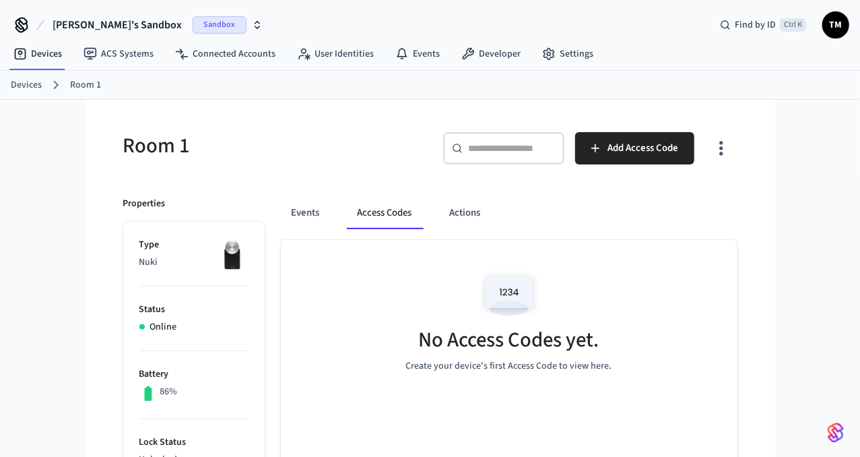
click at [22, 78] on link "Devices" at bounding box center [26, 85] width 31 height 14
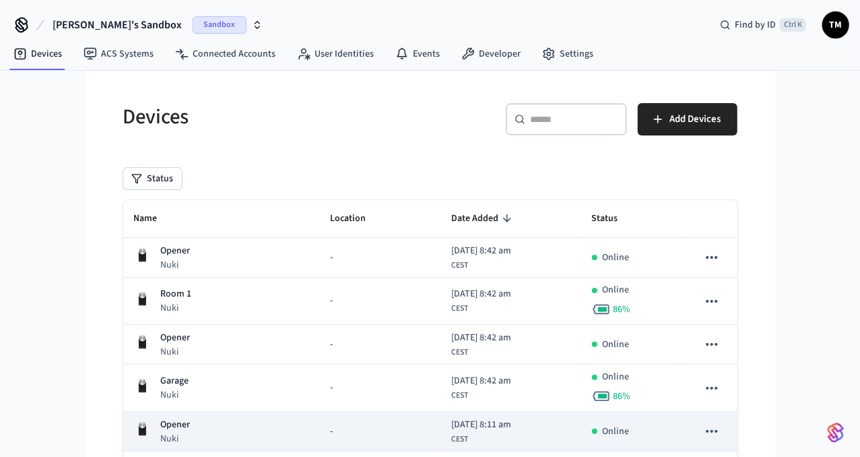
scroll to position [124, 0]
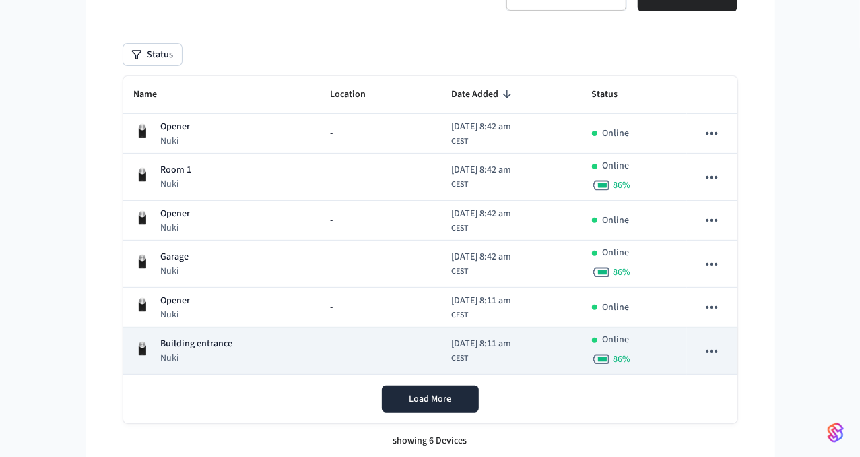
click at [243, 343] on div "Building entrance Nuki" at bounding box center [221, 351] width 174 height 28
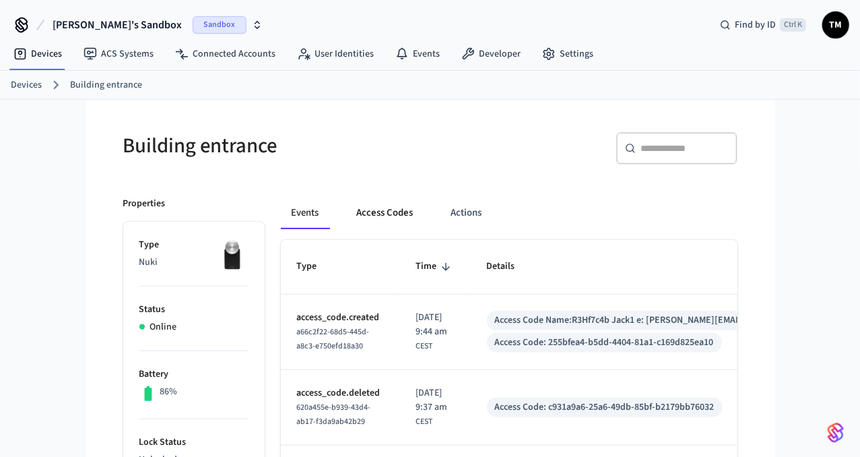
click at [360, 214] on button "Access Codes" at bounding box center [385, 213] width 78 height 32
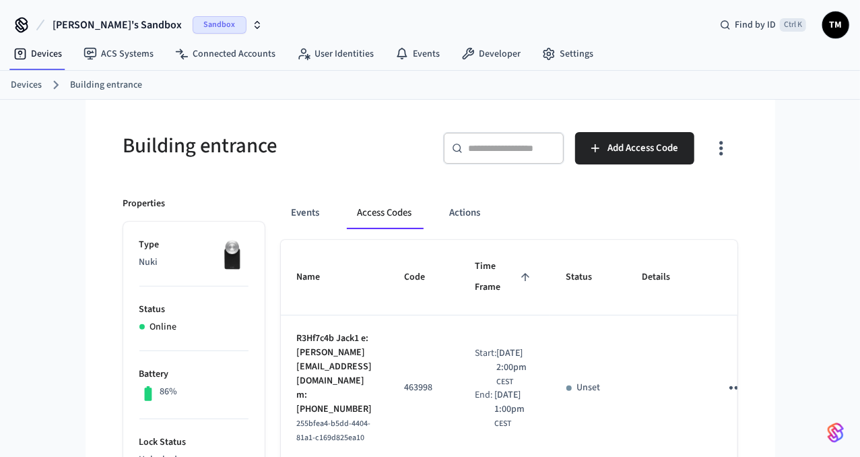
click at [27, 88] on link "Devices" at bounding box center [26, 85] width 31 height 14
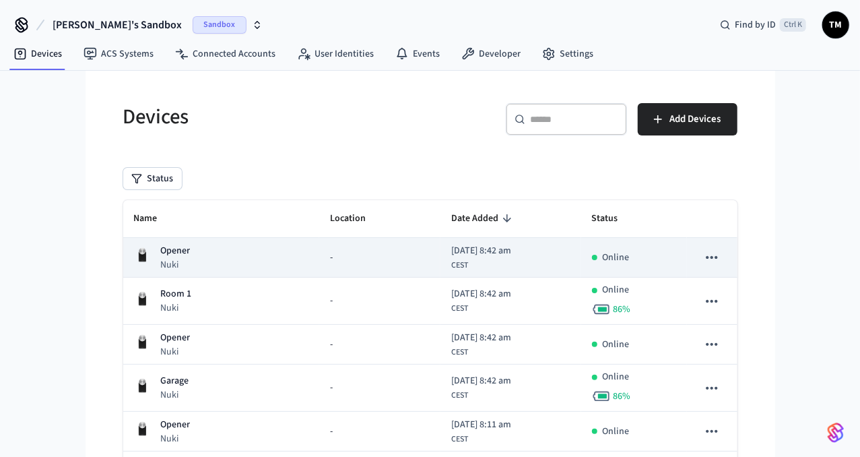
click at [195, 252] on div "Opener Nuki" at bounding box center [221, 258] width 174 height 28
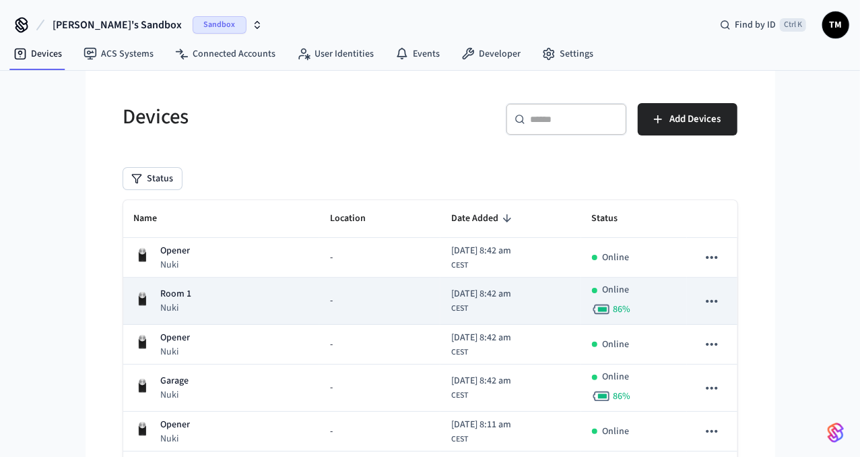
click at [292, 294] on div "Room 1 Nuki" at bounding box center [221, 301] width 174 height 28
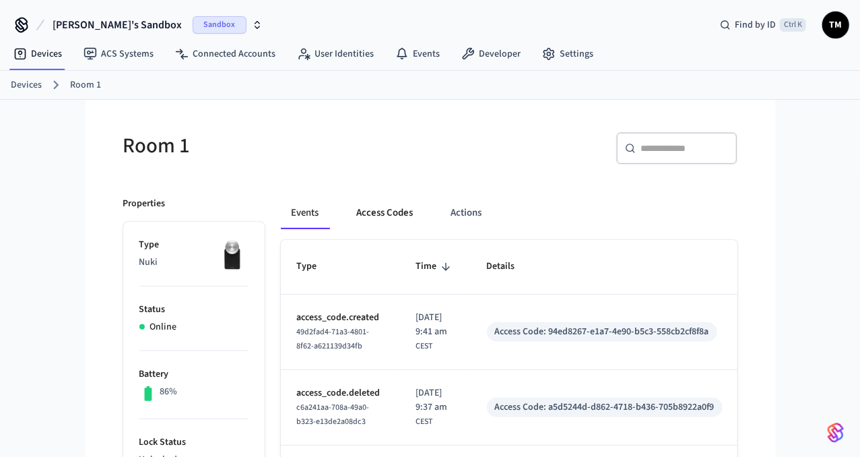
click at [363, 215] on button "Access Codes" at bounding box center [385, 213] width 78 height 32
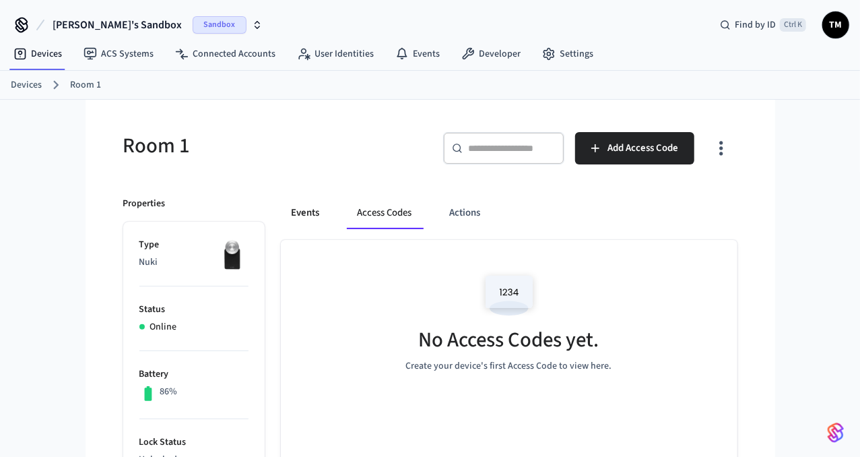
click at [302, 209] on button "Events" at bounding box center [306, 213] width 50 height 32
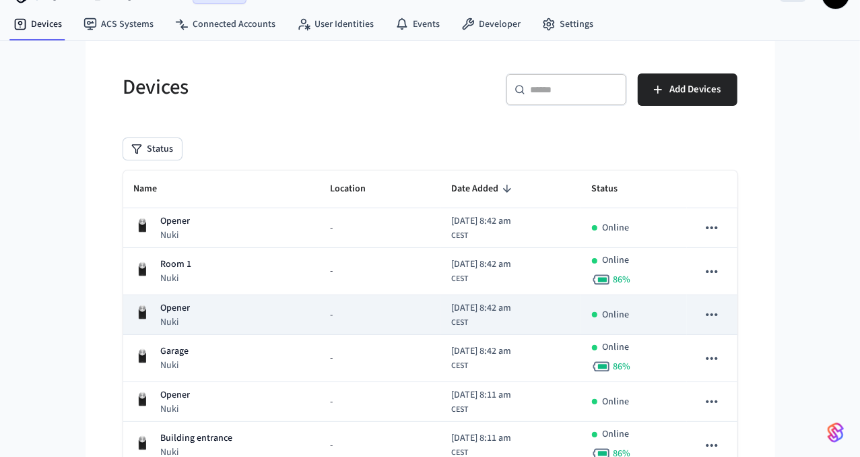
scroll to position [70, 0]
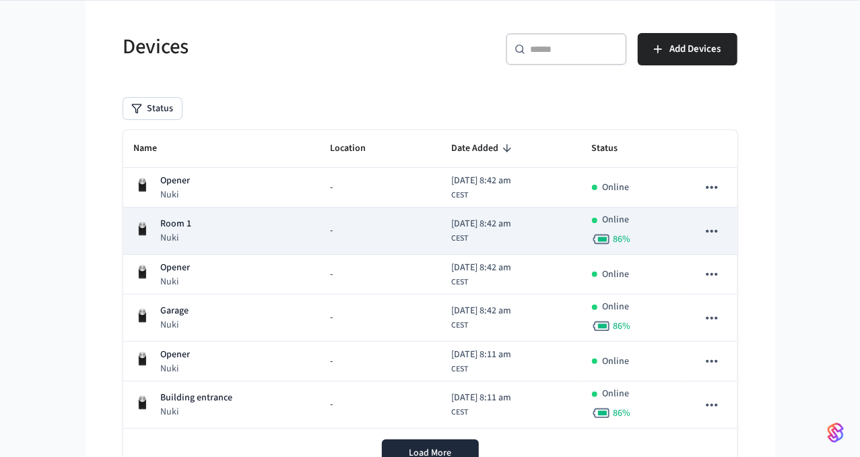
click at [461, 239] on div "2025/10/14 at 8:42 am CEST" at bounding box center [481, 231] width 60 height 28
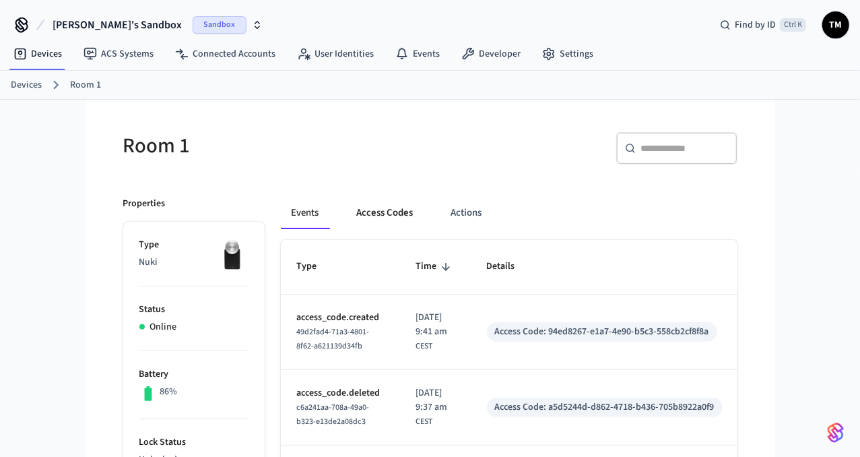
click at [382, 214] on button "Access Codes" at bounding box center [385, 213] width 78 height 32
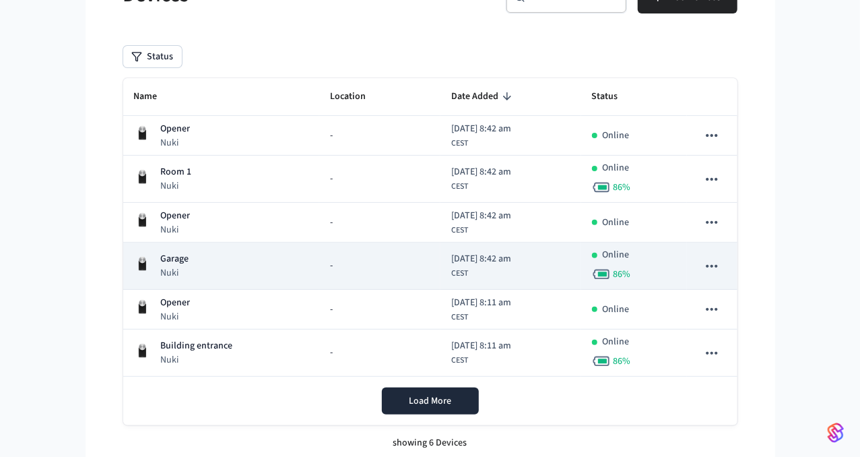
scroll to position [124, 0]
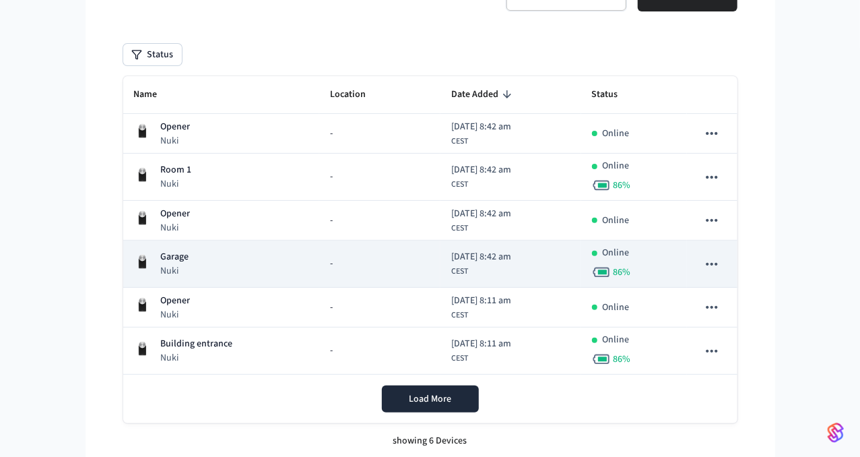
click at [342, 257] on div "-" at bounding box center [380, 264] width 100 height 14
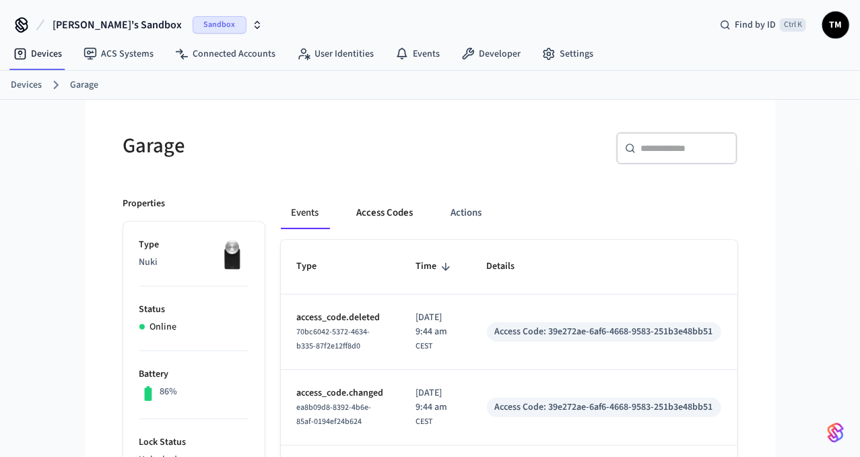
click at [409, 204] on button "Access Codes" at bounding box center [385, 213] width 78 height 32
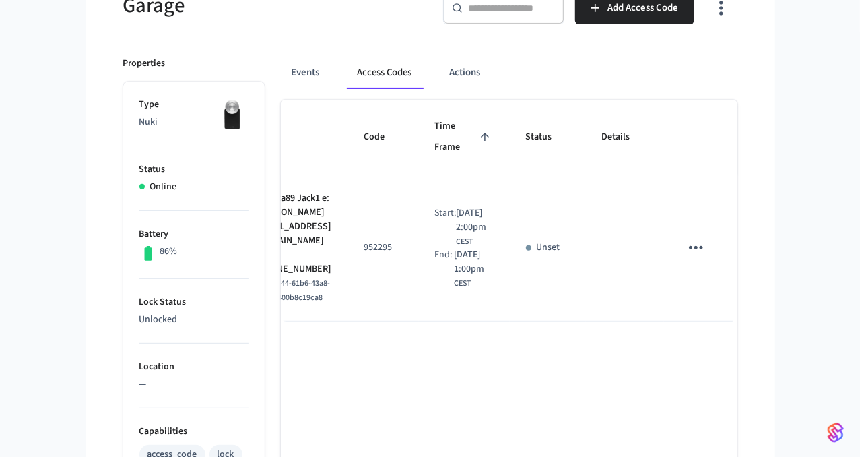
scroll to position [0, 131]
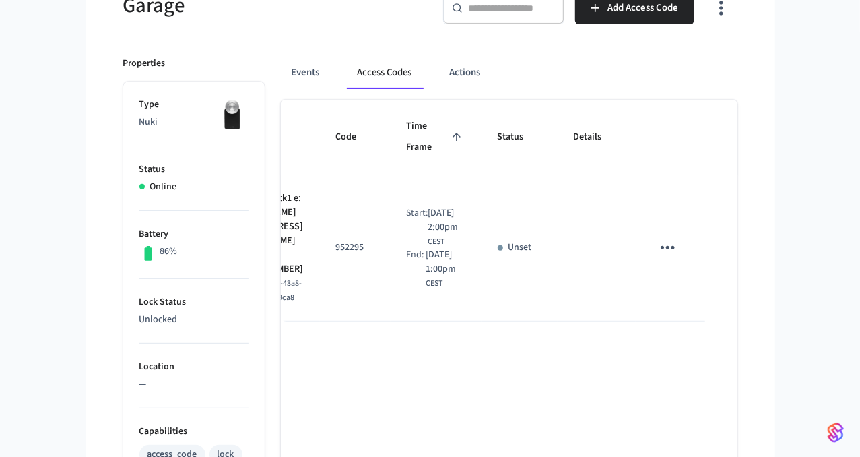
drag, startPoint x: 653, startPoint y: 257, endPoint x: 690, endPoint y: 250, distance: 38.3
click at [666, 243] on icon "sticky table" at bounding box center [667, 247] width 21 height 21
click at [699, 322] on li "Delete" at bounding box center [700, 322] width 64 height 36
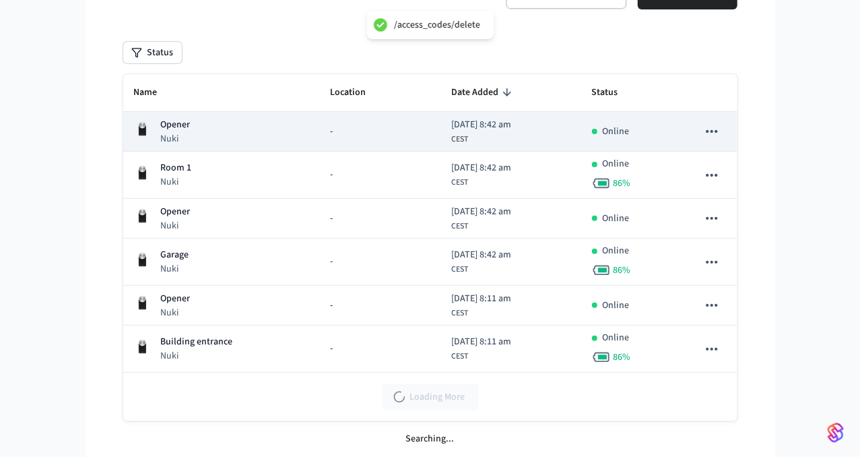
scroll to position [124, 0]
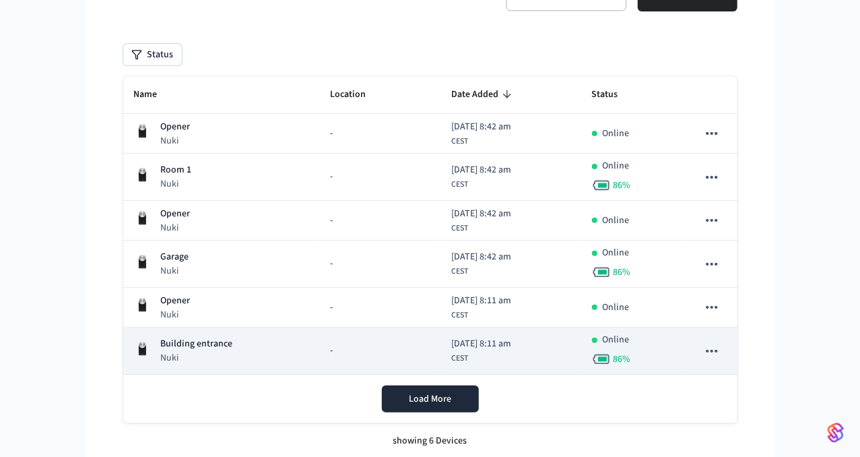
click at [208, 343] on p "Building entrance" at bounding box center [197, 344] width 72 height 14
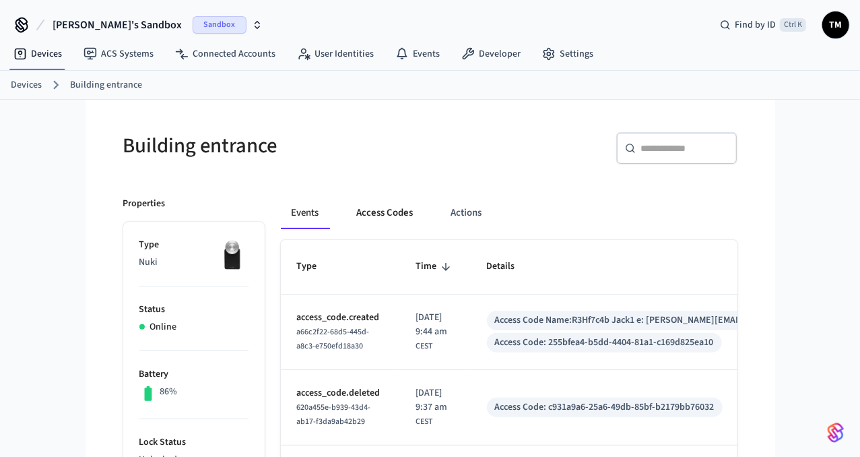
click at [390, 205] on button "Access Codes" at bounding box center [385, 213] width 78 height 32
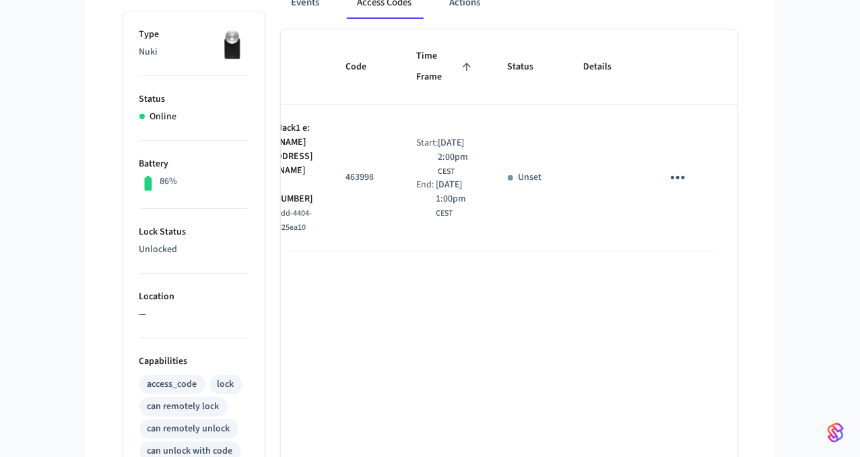
scroll to position [0, 93]
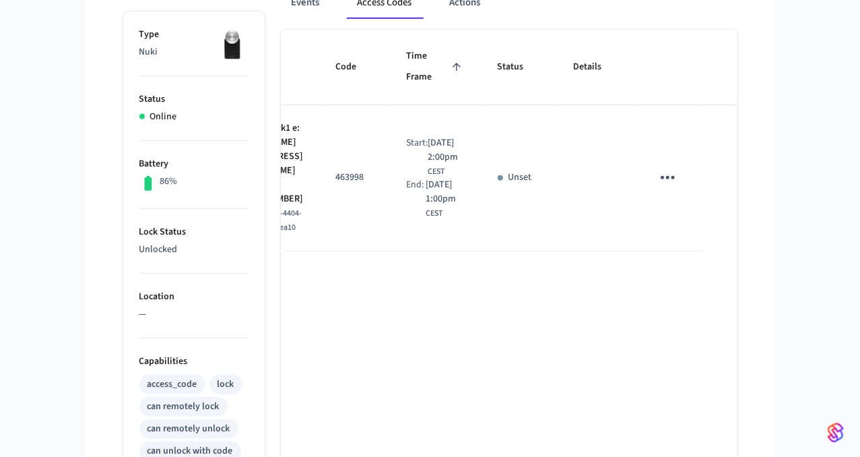
drag, startPoint x: 653, startPoint y: 203, endPoint x: 689, endPoint y: 187, distance: 39.2
click at [669, 172] on icon "sticky table" at bounding box center [667, 177] width 21 height 21
click at [707, 247] on li "Delete" at bounding box center [700, 252] width 64 height 36
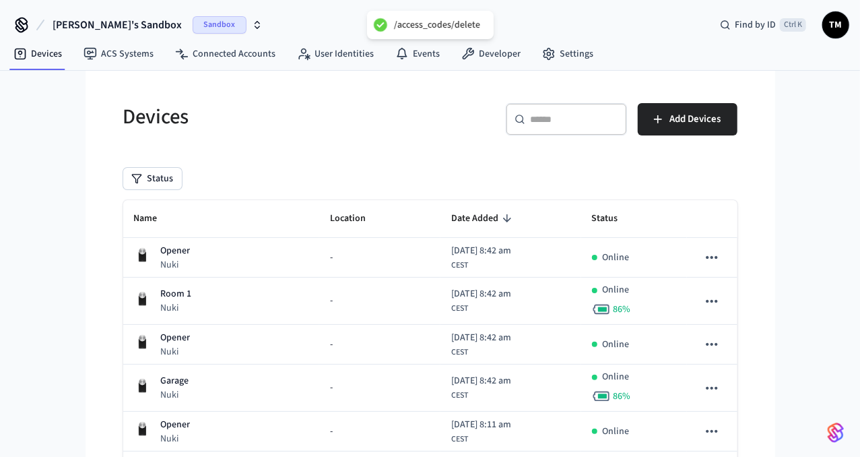
scroll to position [124, 0]
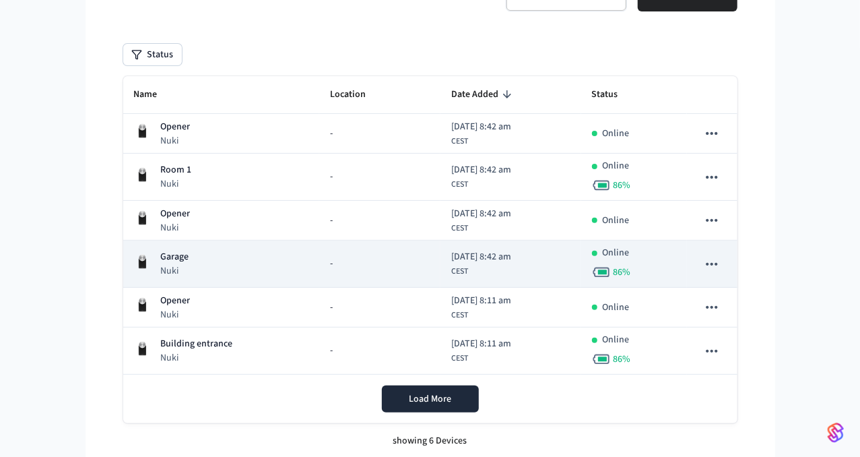
click at [259, 250] on div "Garage Nuki" at bounding box center [221, 264] width 174 height 28
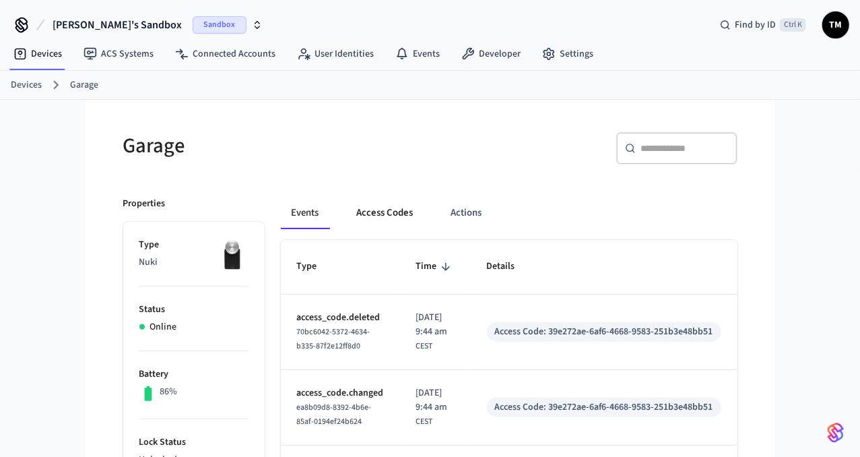
click at [367, 201] on button "Access Codes" at bounding box center [385, 213] width 78 height 32
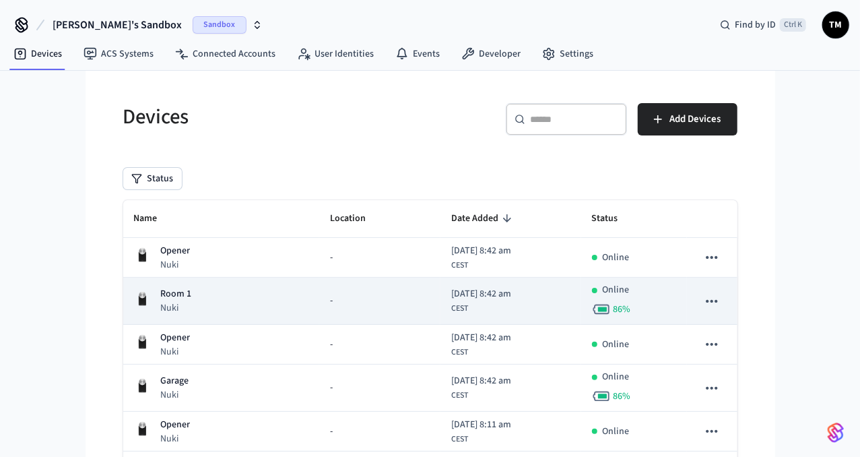
scroll to position [124, 0]
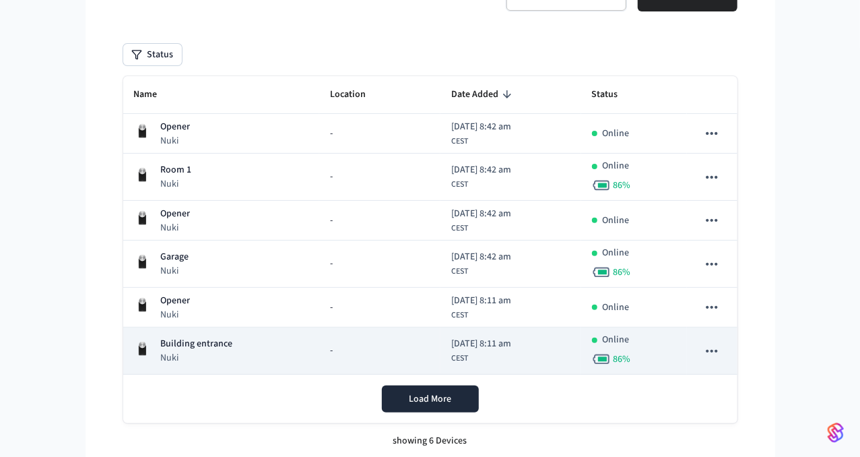
click at [342, 344] on div "-" at bounding box center [380, 351] width 100 height 14
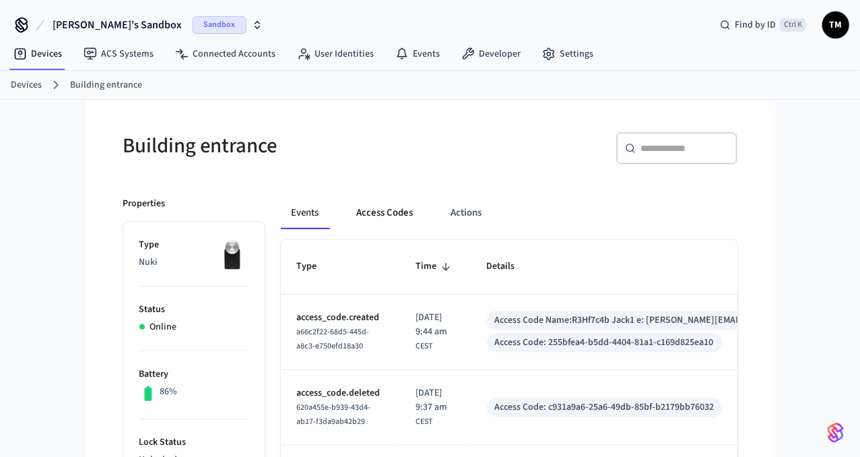
click at [368, 205] on button "Access Codes" at bounding box center [385, 213] width 78 height 32
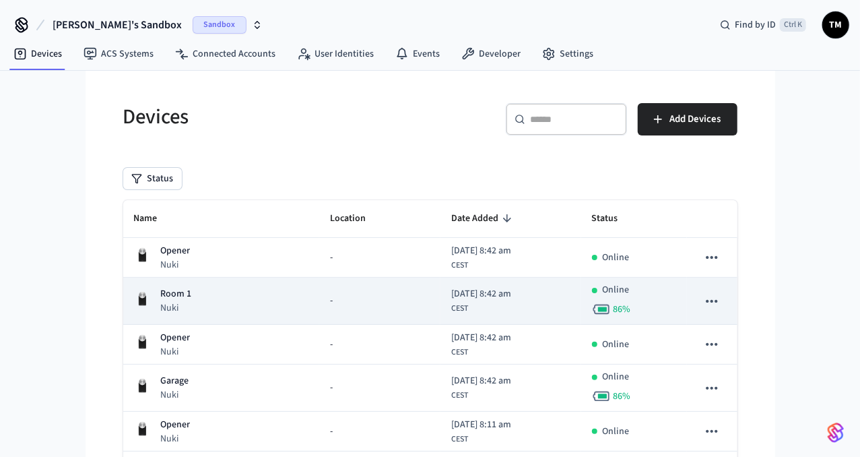
scroll to position [124, 0]
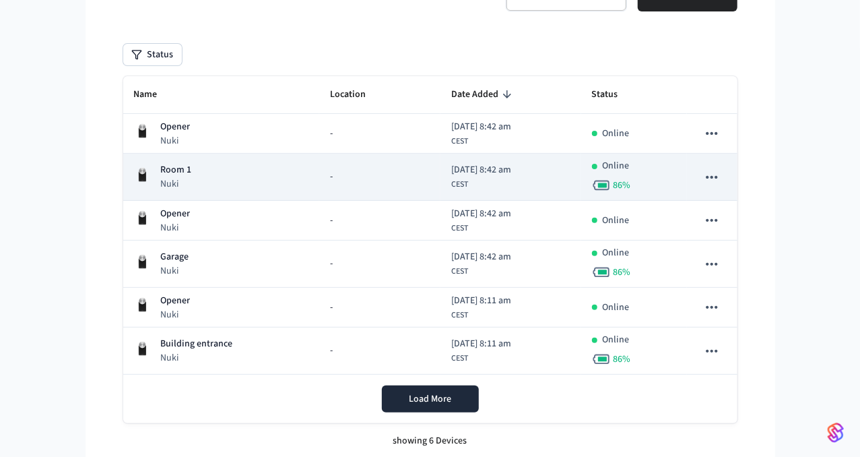
click at [184, 168] on p "Room 1" at bounding box center [176, 170] width 31 height 14
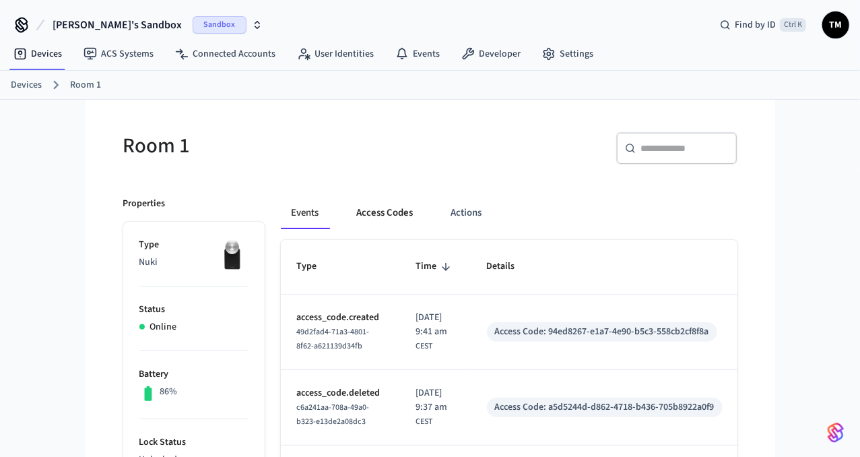
click at [350, 205] on button "Access Codes" at bounding box center [385, 213] width 78 height 32
